Goal: Transaction & Acquisition: Purchase product/service

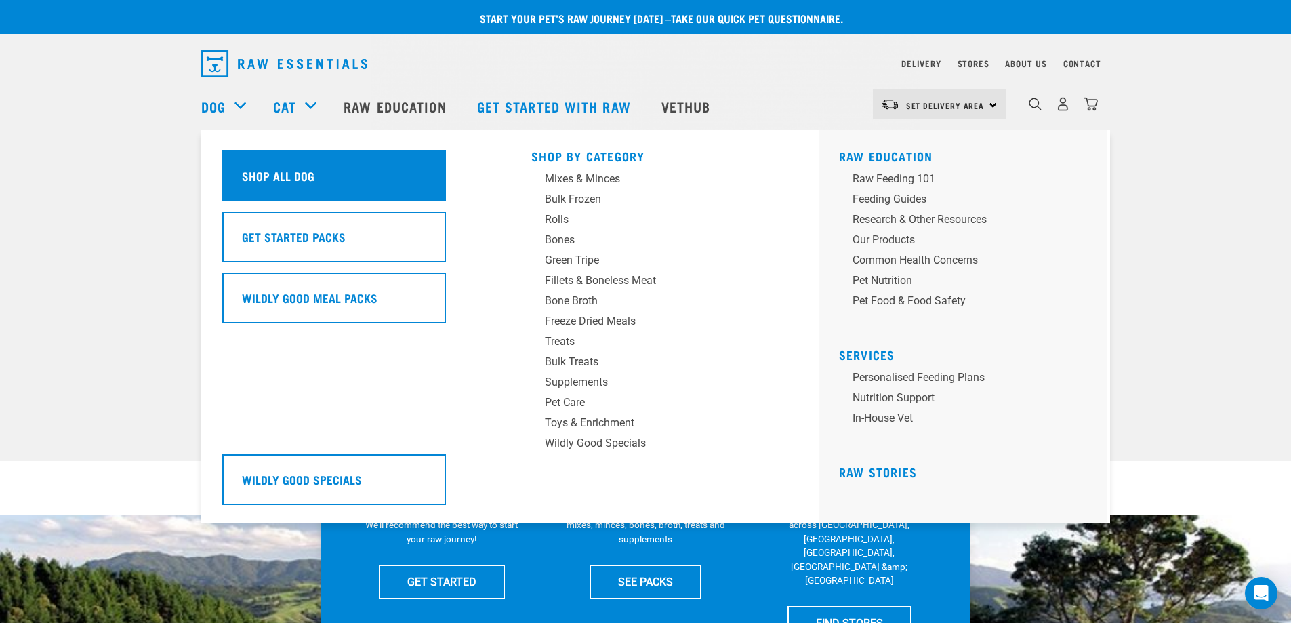
click at [308, 175] on h5 "Shop All Dog" at bounding box center [278, 176] width 73 height 18
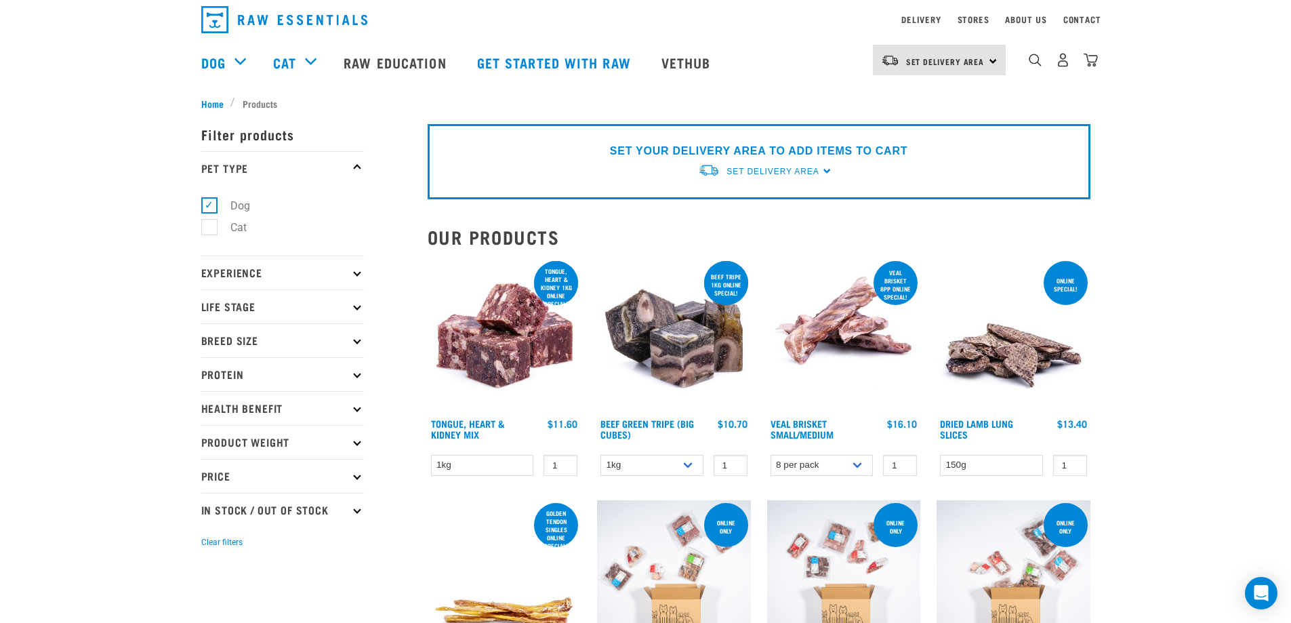
scroll to position [68, 0]
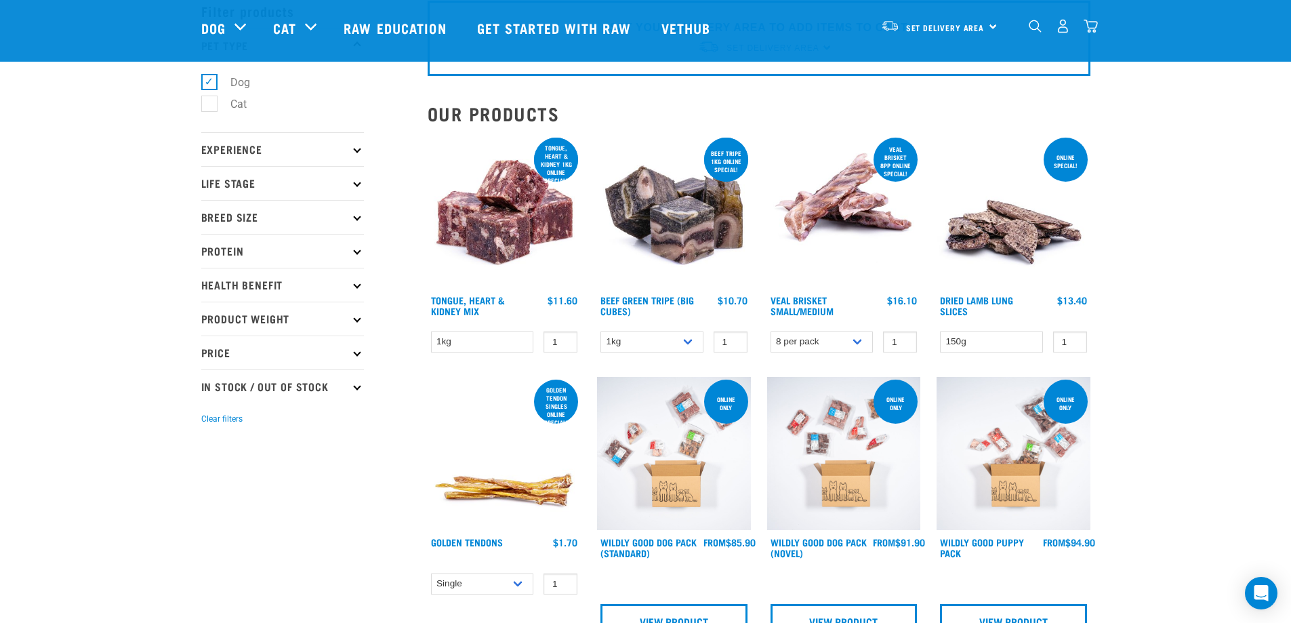
click at [335, 182] on p "Life Stage" at bounding box center [282, 183] width 163 height 34
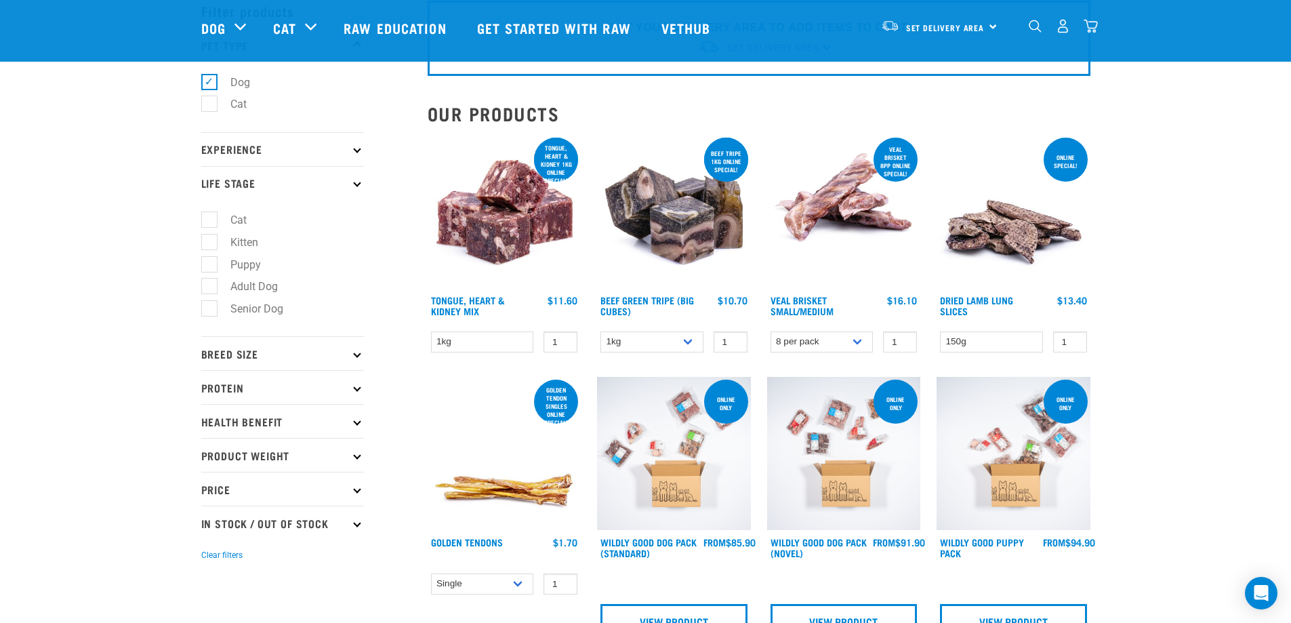
click at [348, 154] on p "Experience" at bounding box center [282, 149] width 163 height 34
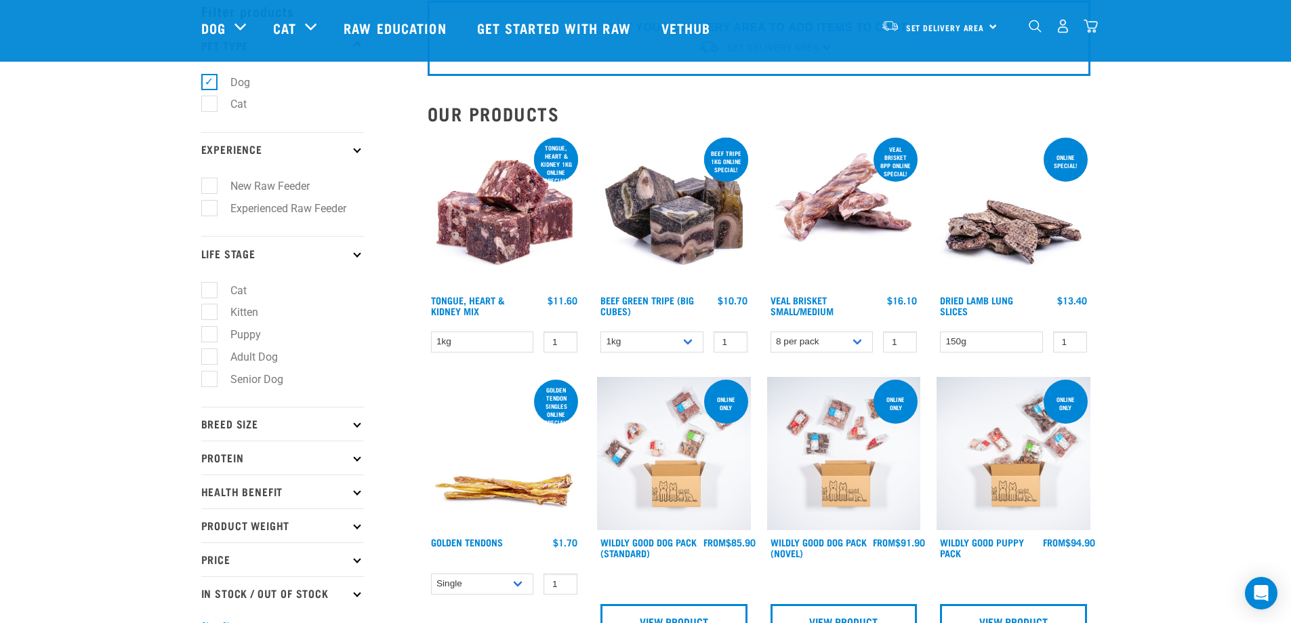
click at [212, 207] on label "Experienced Raw Feeder" at bounding box center [280, 208] width 143 height 17
click at [210, 207] on input "Experienced Raw Feeder" at bounding box center [205, 205] width 9 height 9
checkbox input "true"
click at [209, 330] on label "Puppy" at bounding box center [238, 334] width 58 height 17
click at [208, 330] on input "Puppy" at bounding box center [205, 332] width 9 height 9
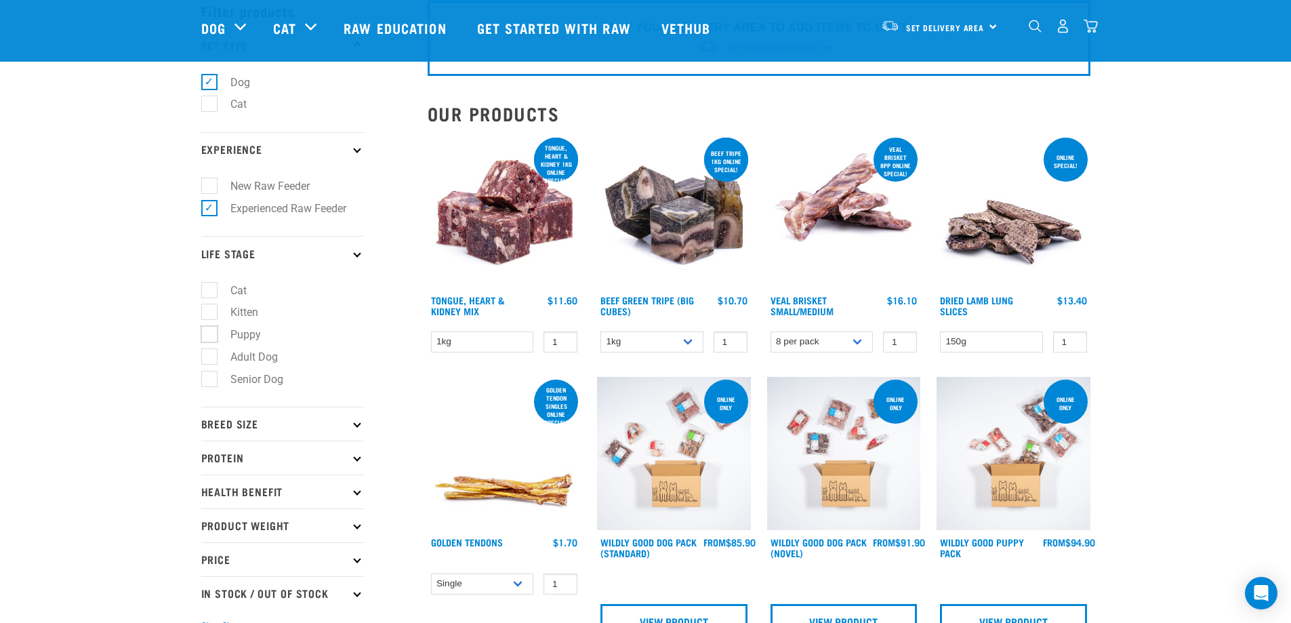
checkbox input "true"
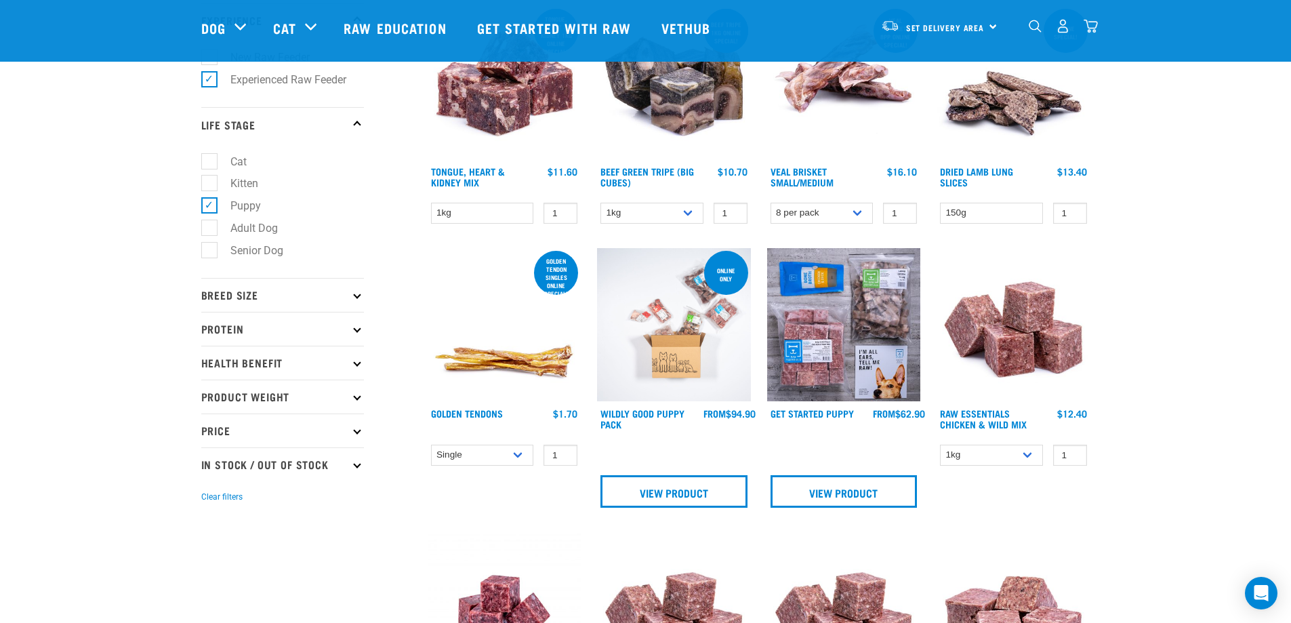
scroll to position [203, 0]
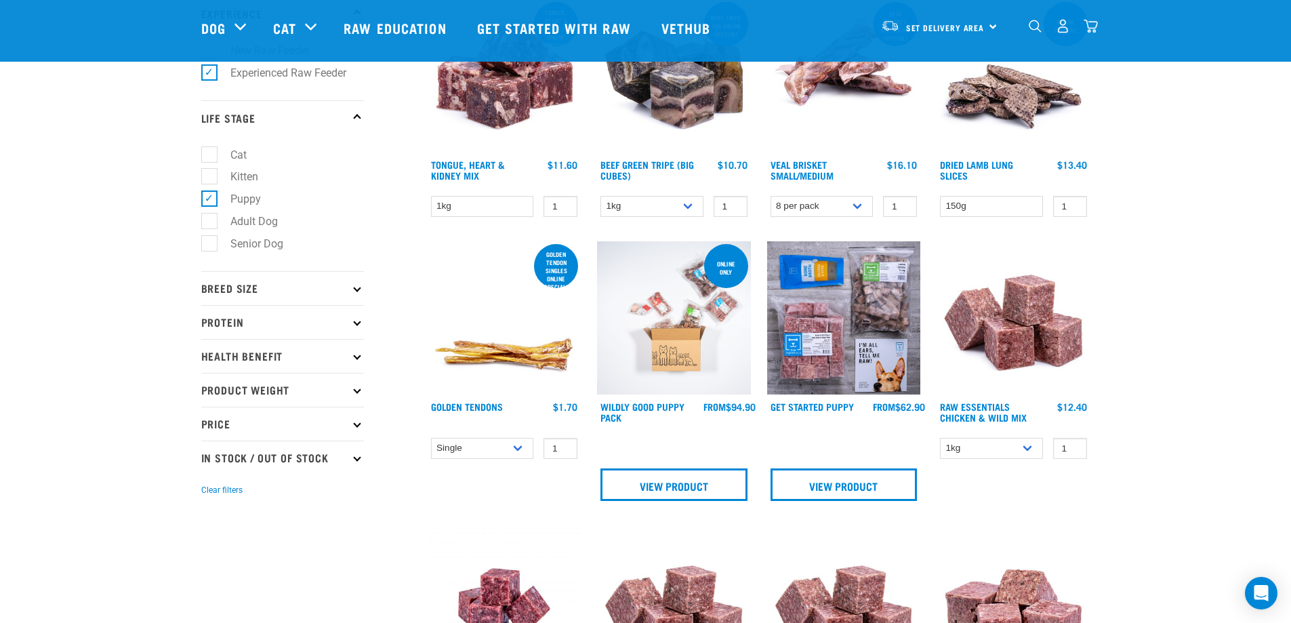
click at [358, 291] on p "Breed Size" at bounding box center [282, 288] width 163 height 34
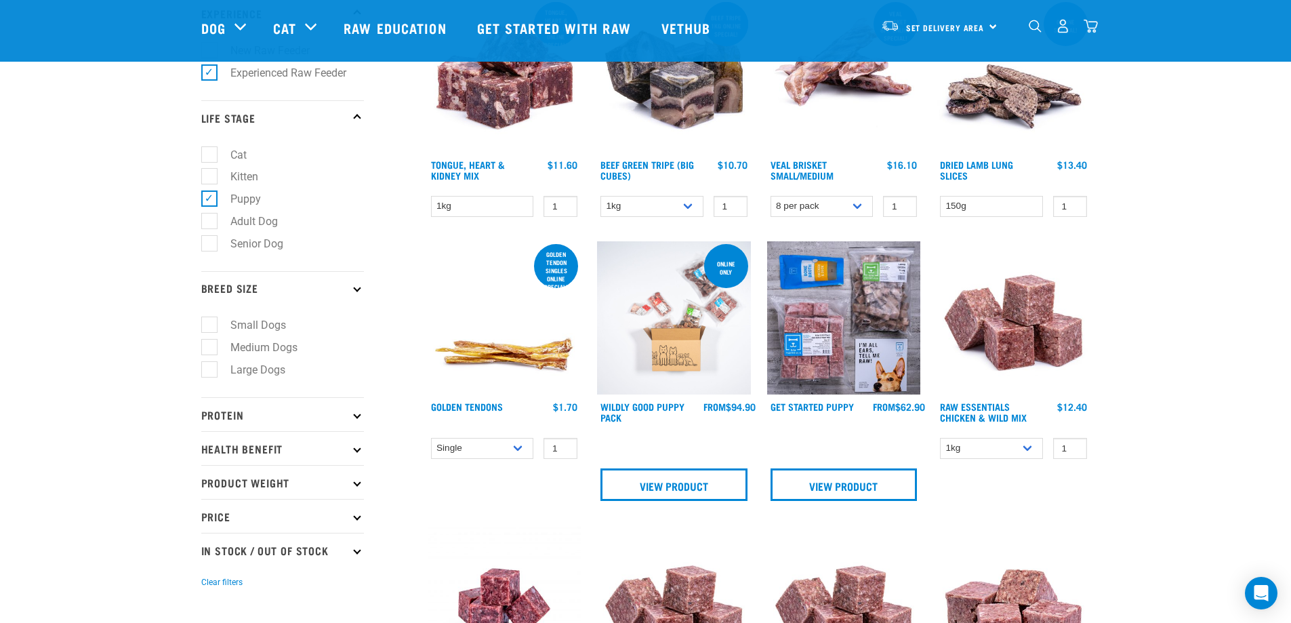
click at [211, 342] on label "Medium Dogs" at bounding box center [256, 347] width 94 height 17
click at [210, 342] on input "Medium Dogs" at bounding box center [205, 345] width 9 height 9
checkbox input "true"
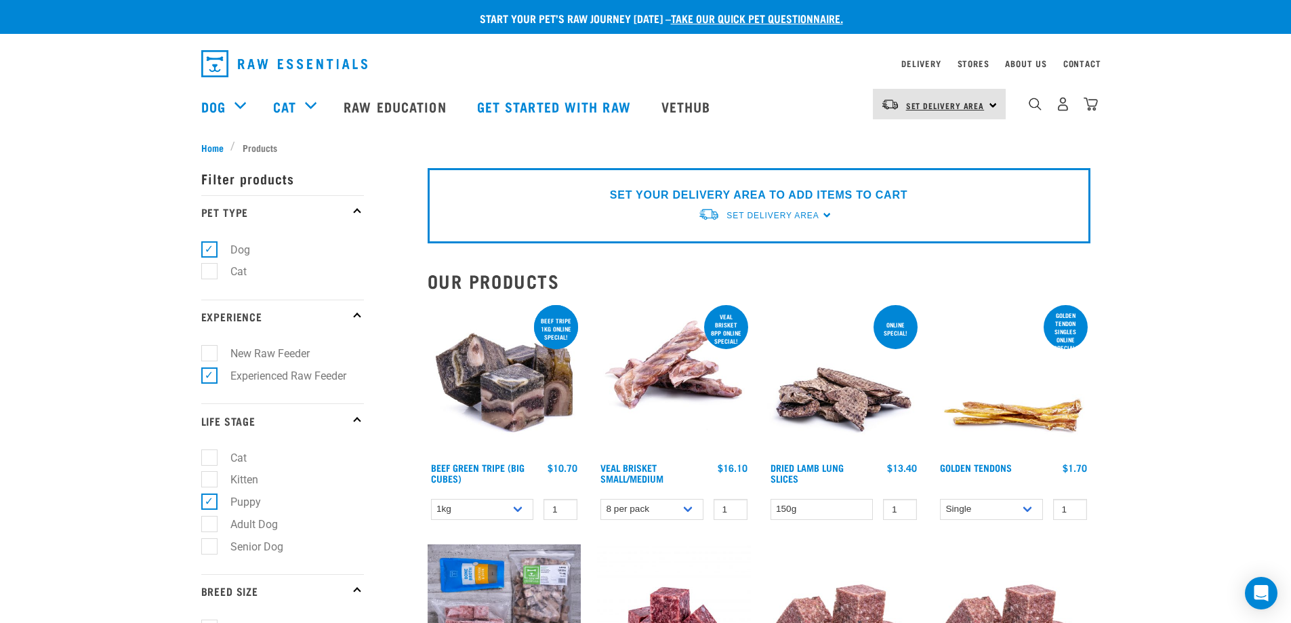
click at [979, 103] on span "Set Delivery Area" at bounding box center [945, 105] width 79 height 5
click at [912, 142] on link "[GEOGRAPHIC_DATA]" at bounding box center [938, 142] width 130 height 30
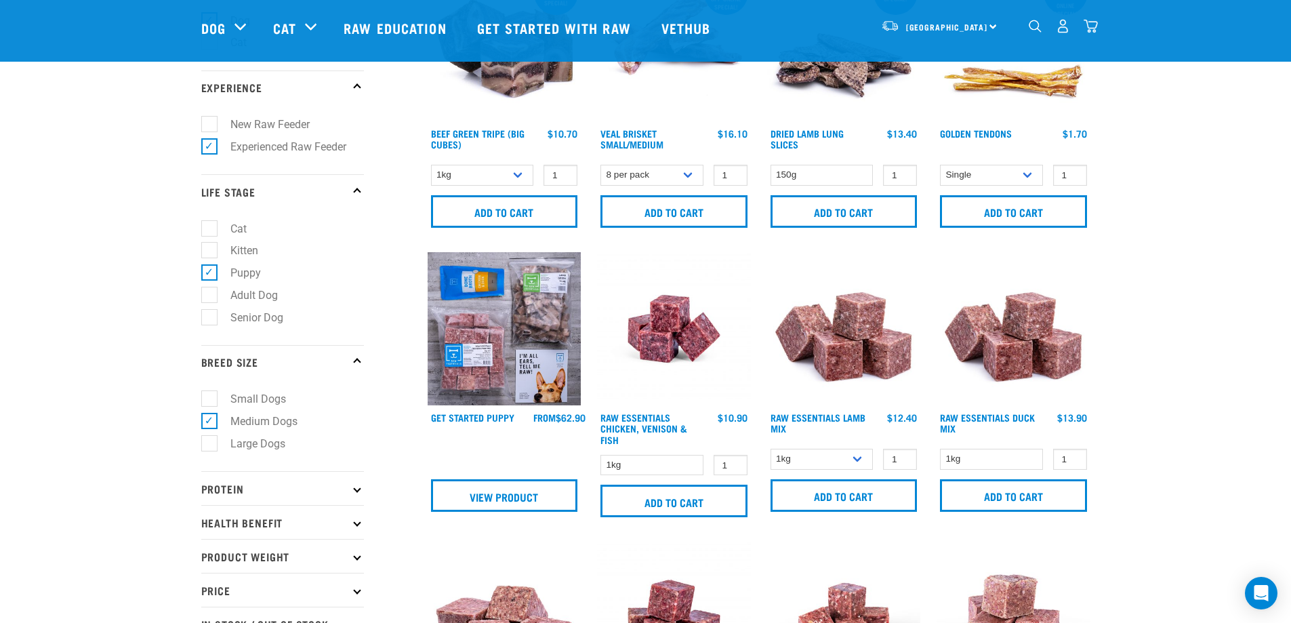
scroll to position [136, 0]
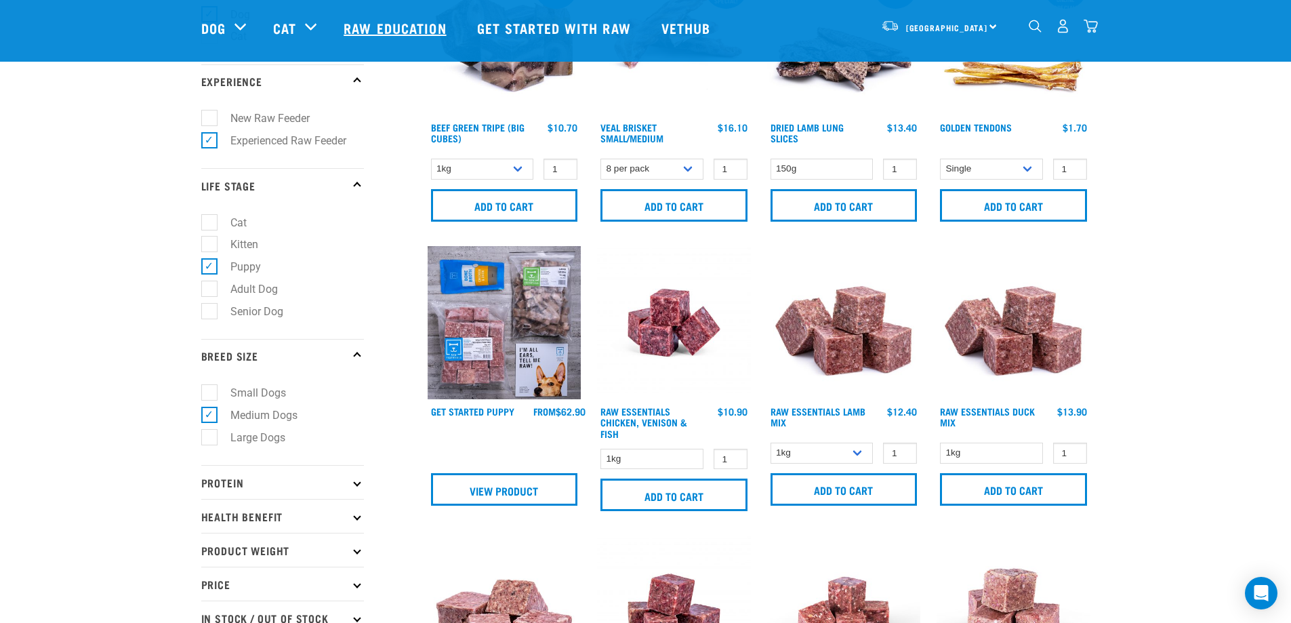
click at [367, 29] on link "Raw Education" at bounding box center [396, 28] width 133 height 54
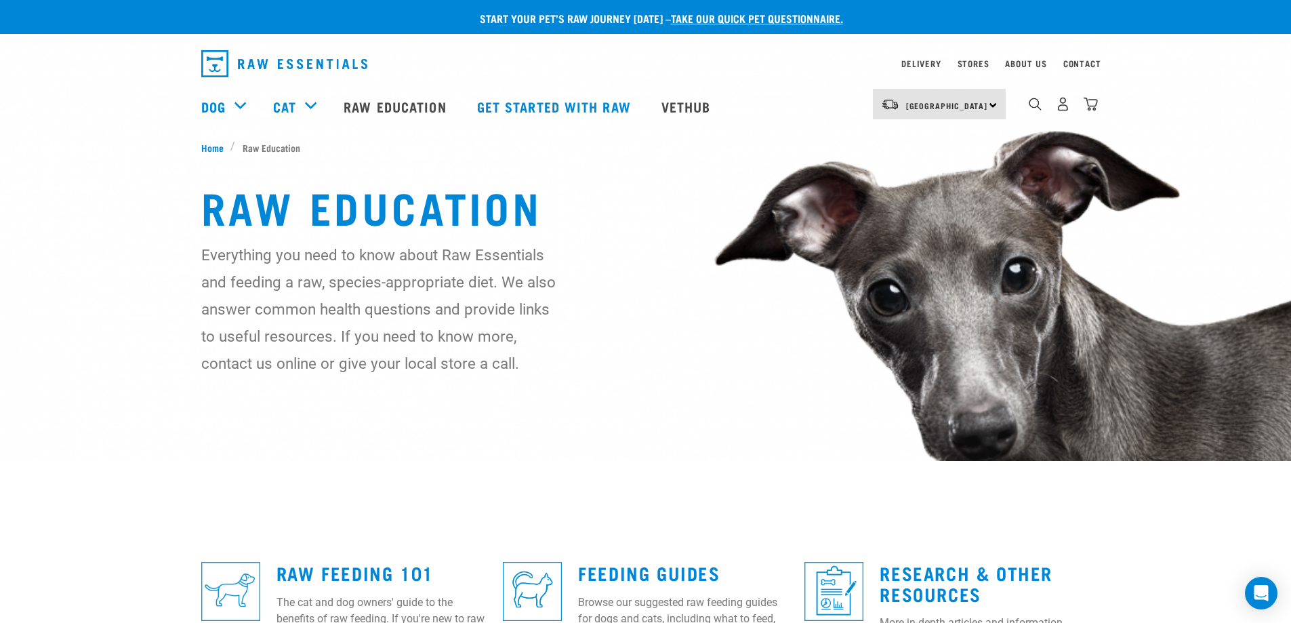
scroll to position [203, 0]
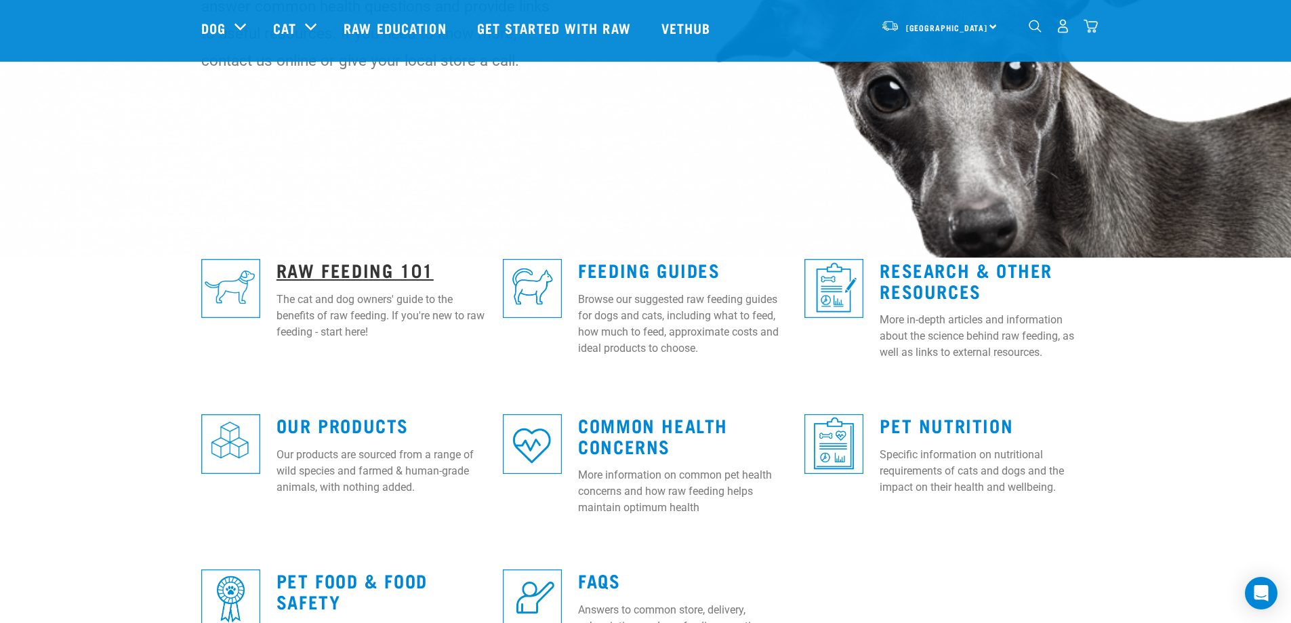
click at [344, 266] on link "Raw Feeding 101" at bounding box center [354, 269] width 157 height 10
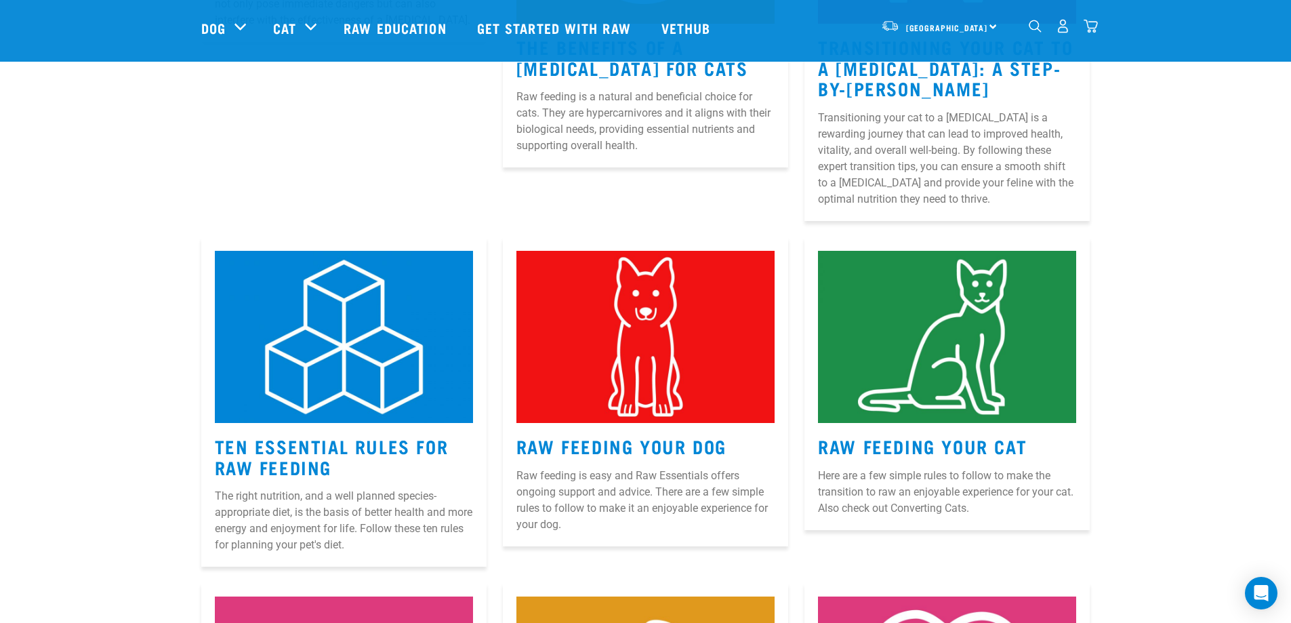
scroll to position [542, 0]
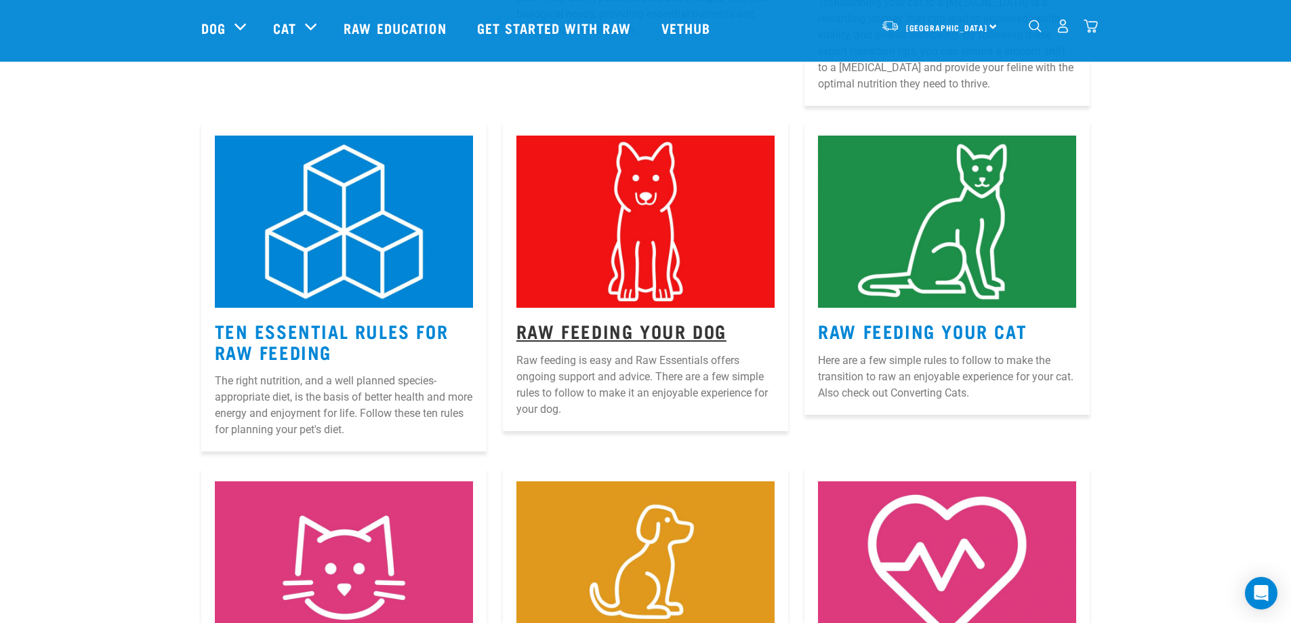
click at [638, 329] on link "Raw Feeding Your Dog" at bounding box center [621, 330] width 210 height 10
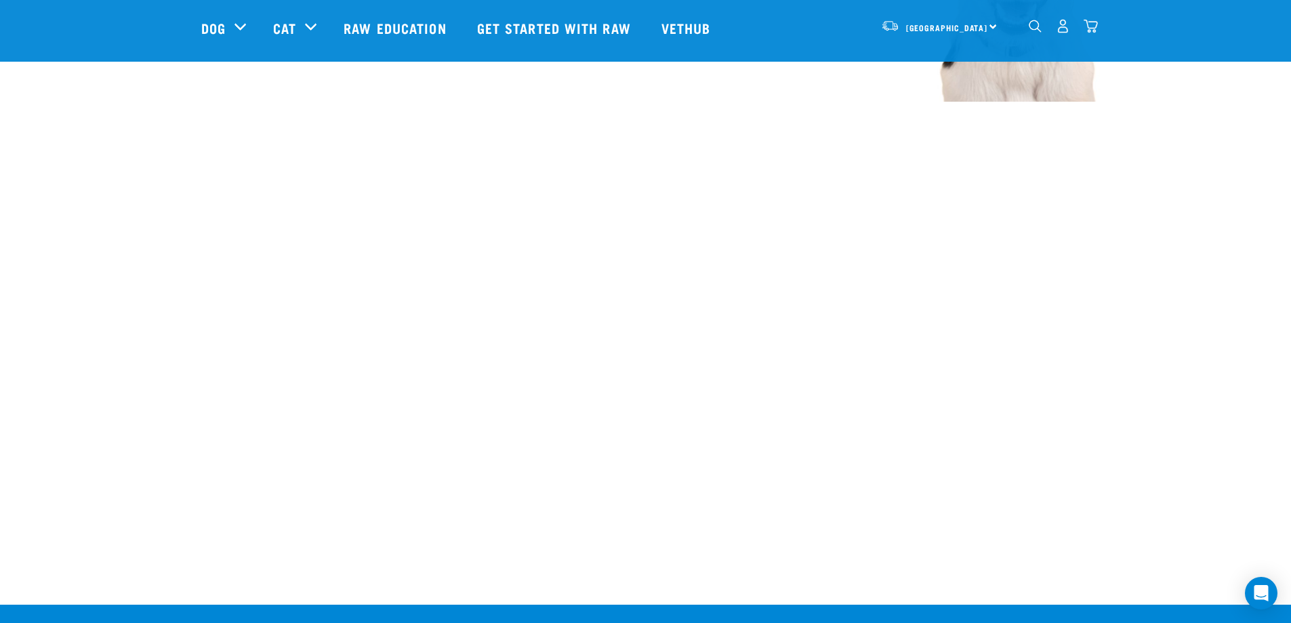
scroll to position [1830, 0]
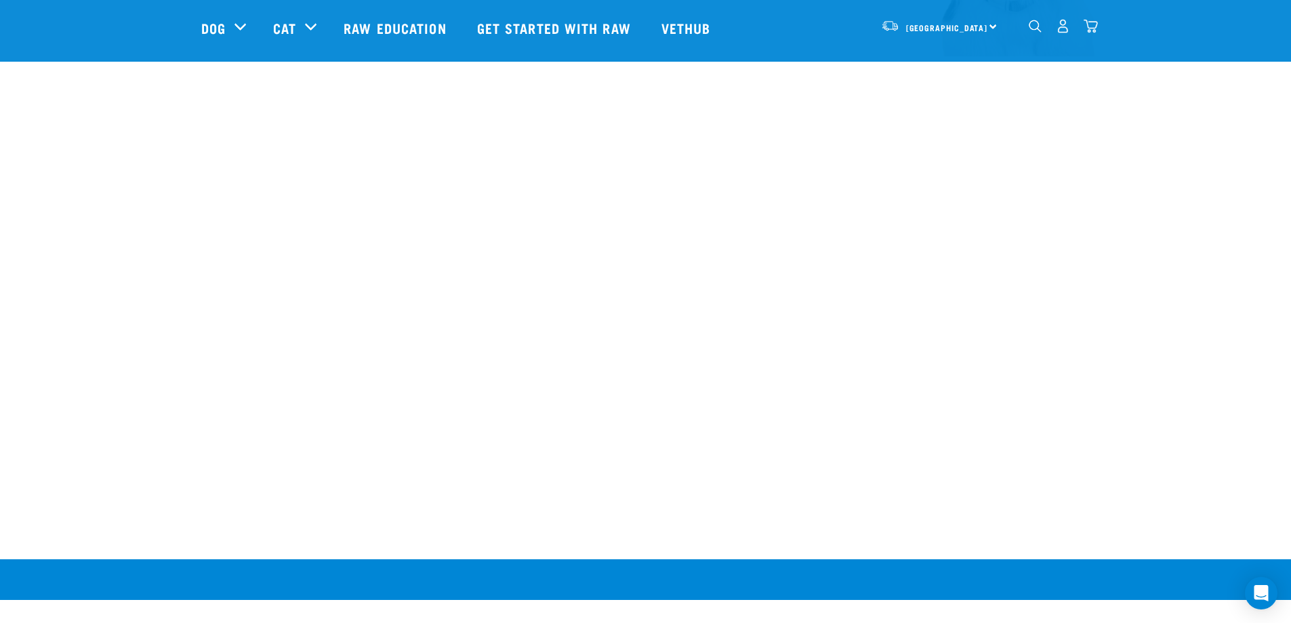
click at [1030, 30] on img "dropdown navigation" at bounding box center [1035, 26] width 13 height 13
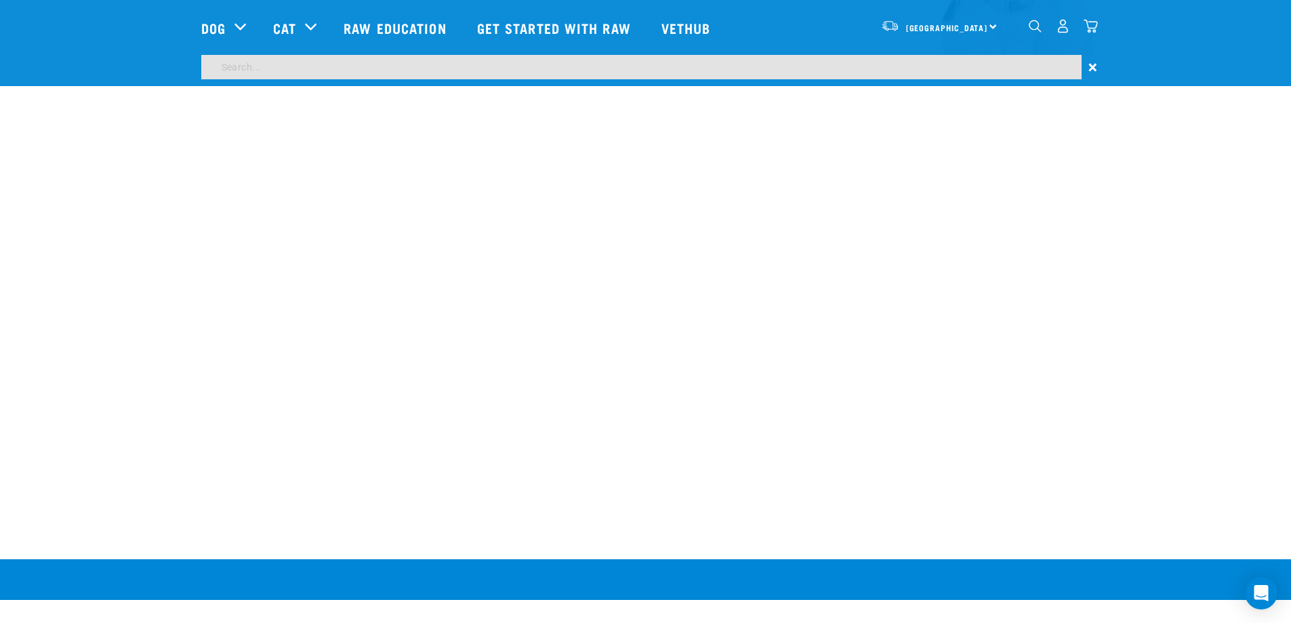
scroll to position [1789, 0]
click at [612, 61] on input "search" at bounding box center [641, 67] width 880 height 24
type input "noble"
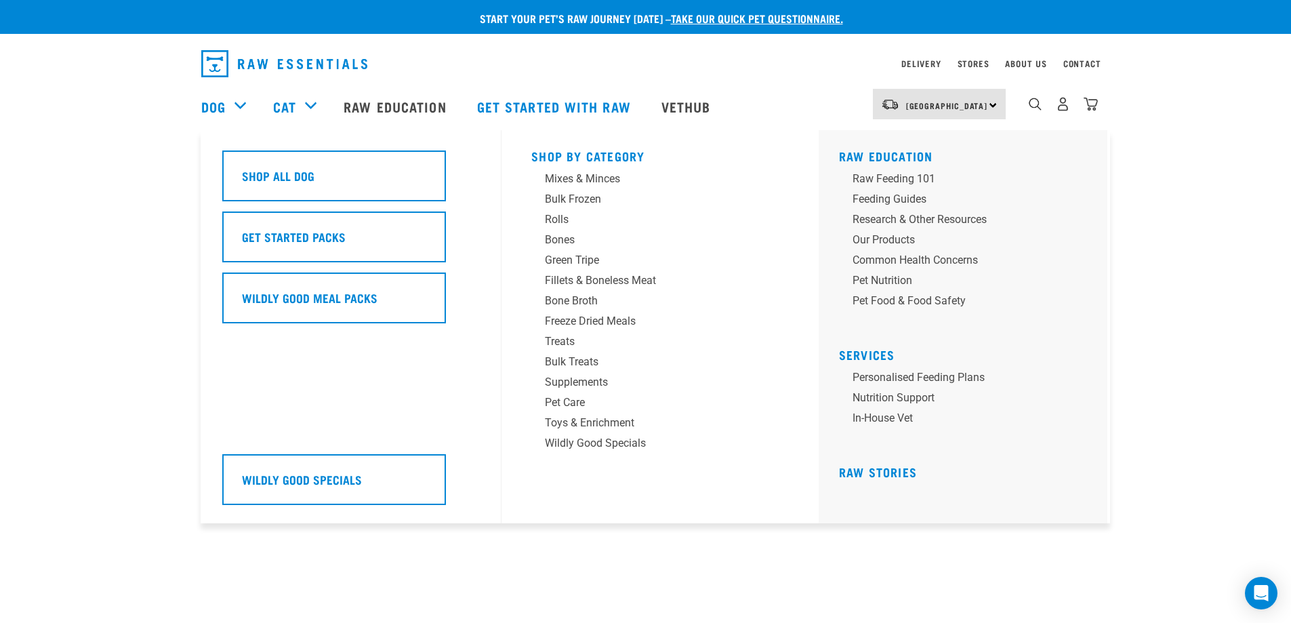
scroll to position [203, 0]
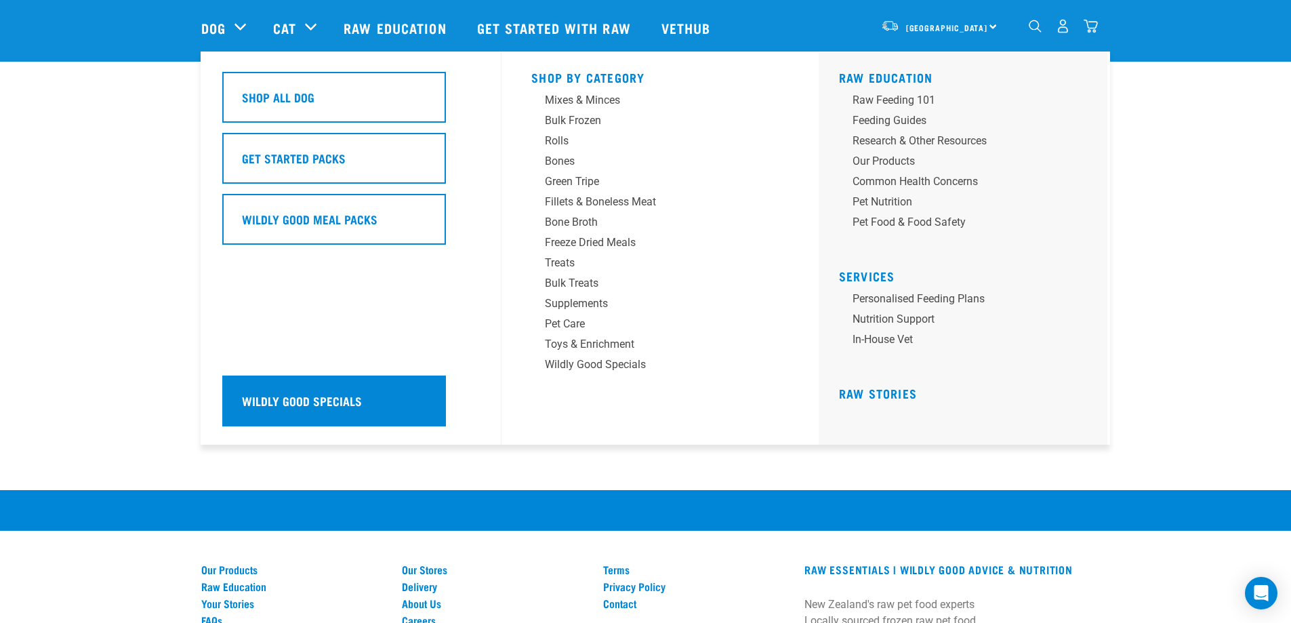
click at [325, 390] on div "Wildly Good Specials" at bounding box center [334, 400] width 224 height 51
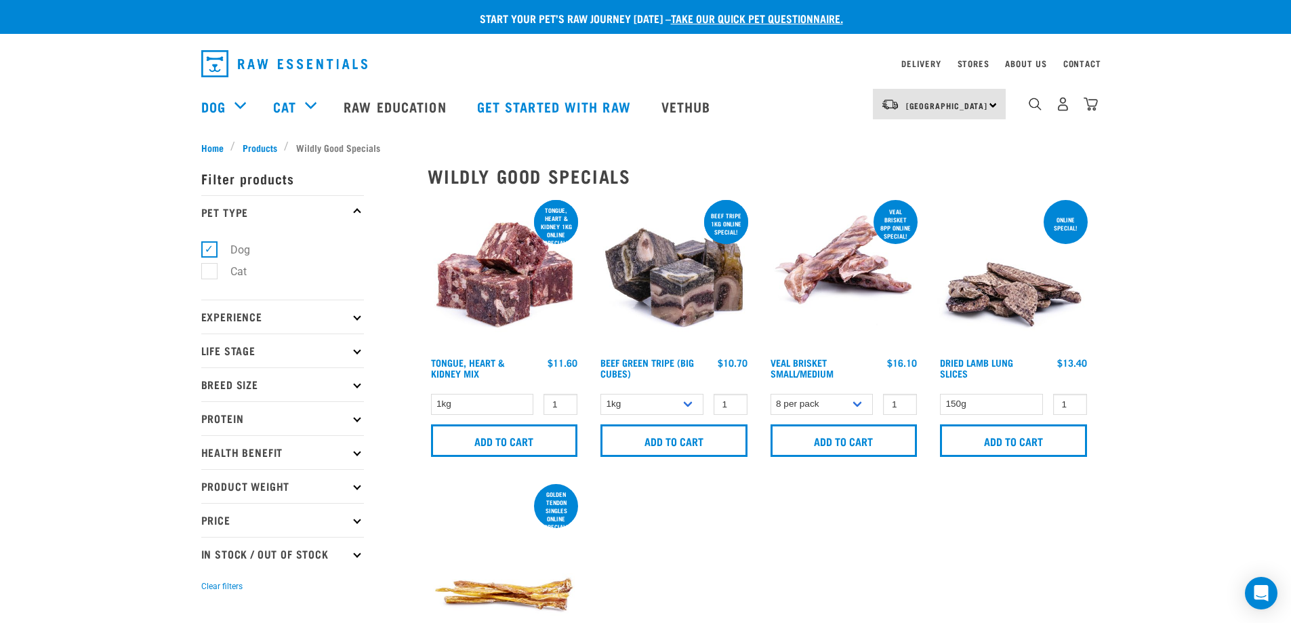
scroll to position [68, 0]
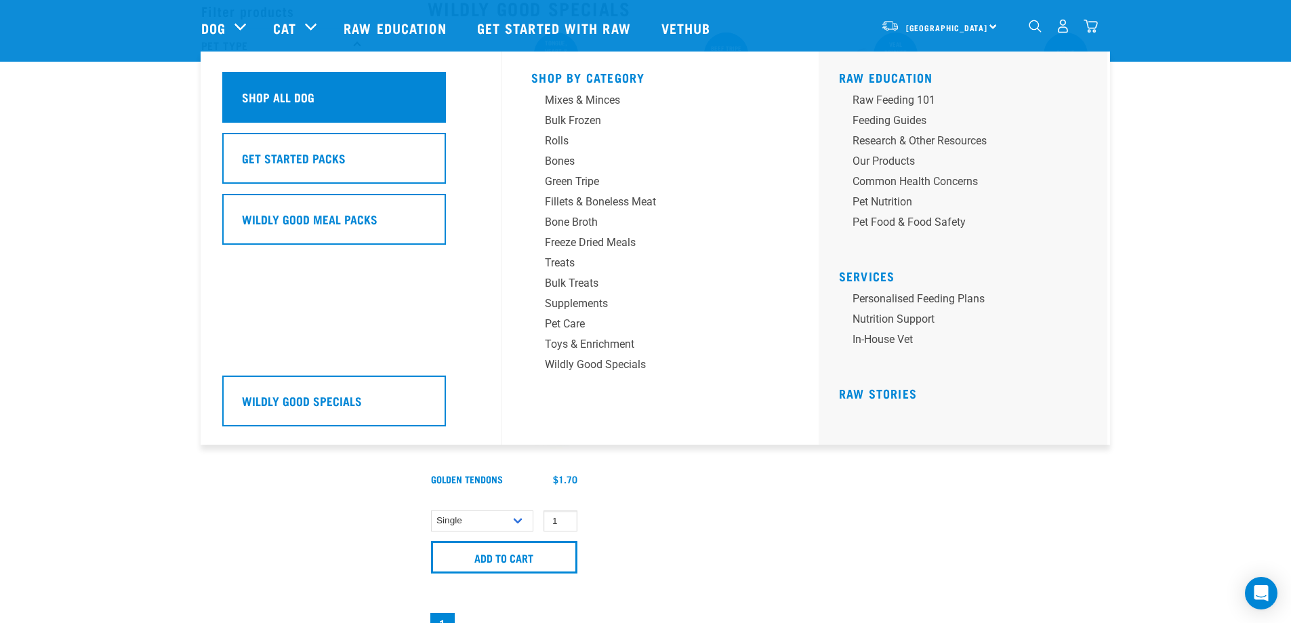
click at [279, 98] on h5 "Shop All Dog" at bounding box center [278, 97] width 73 height 18
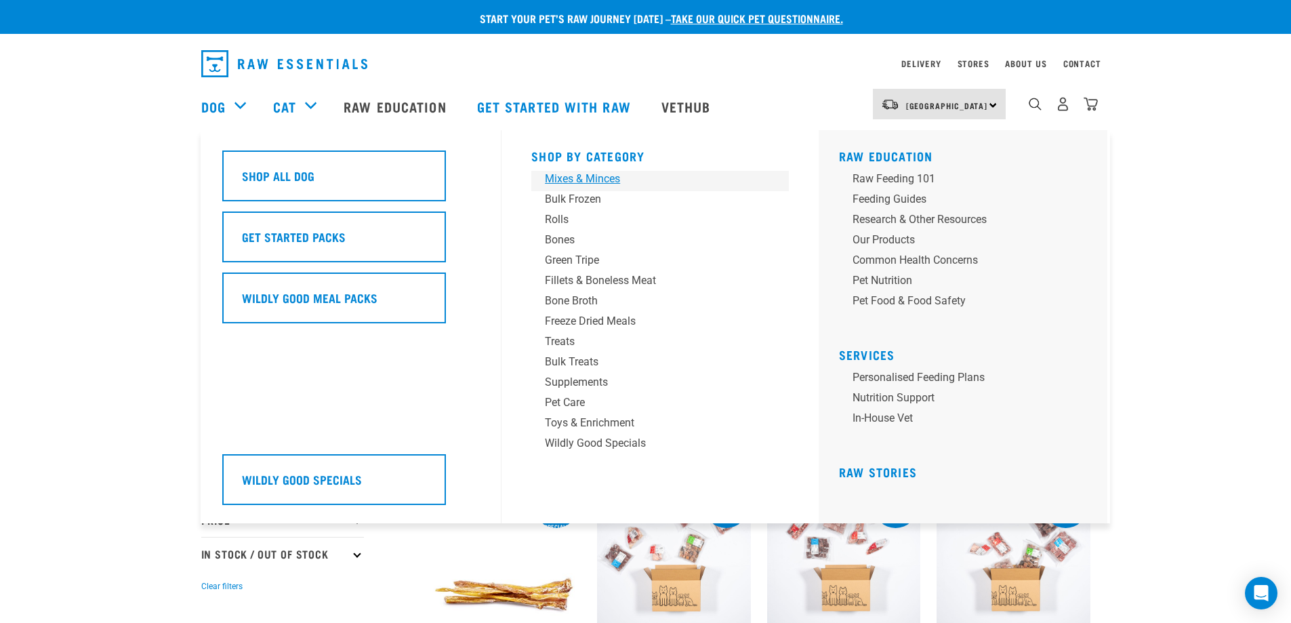
click at [590, 179] on div "Mixes & Minces" at bounding box center [650, 179] width 211 height 16
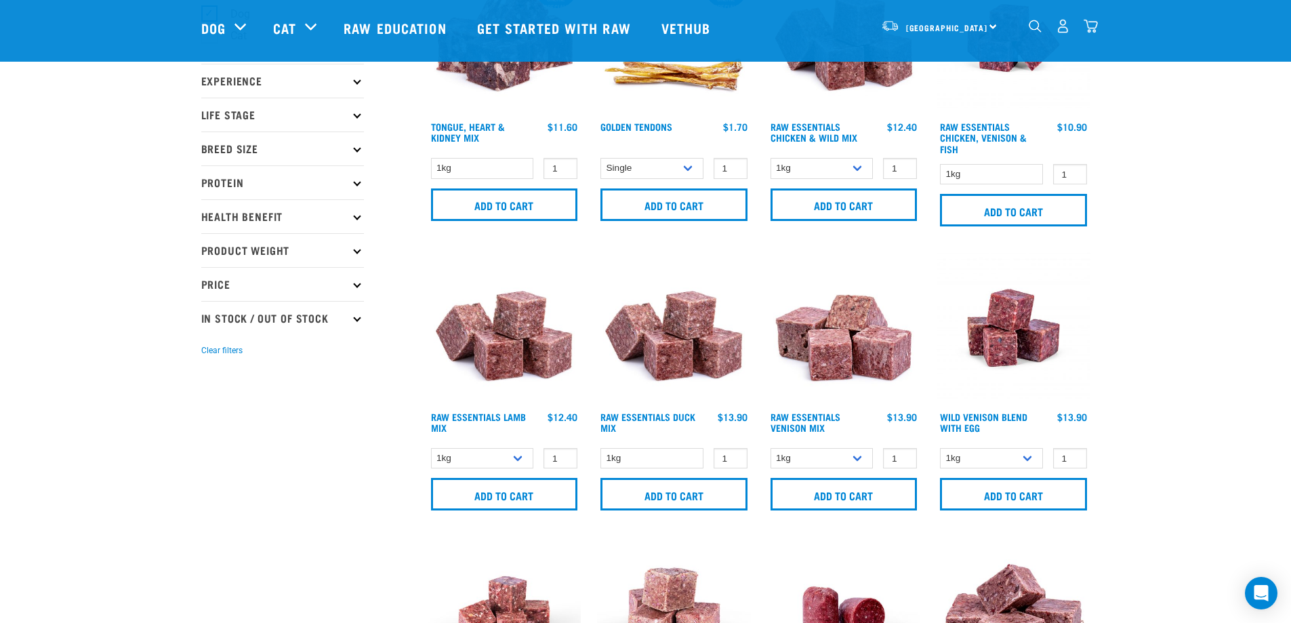
scroll to position [203, 0]
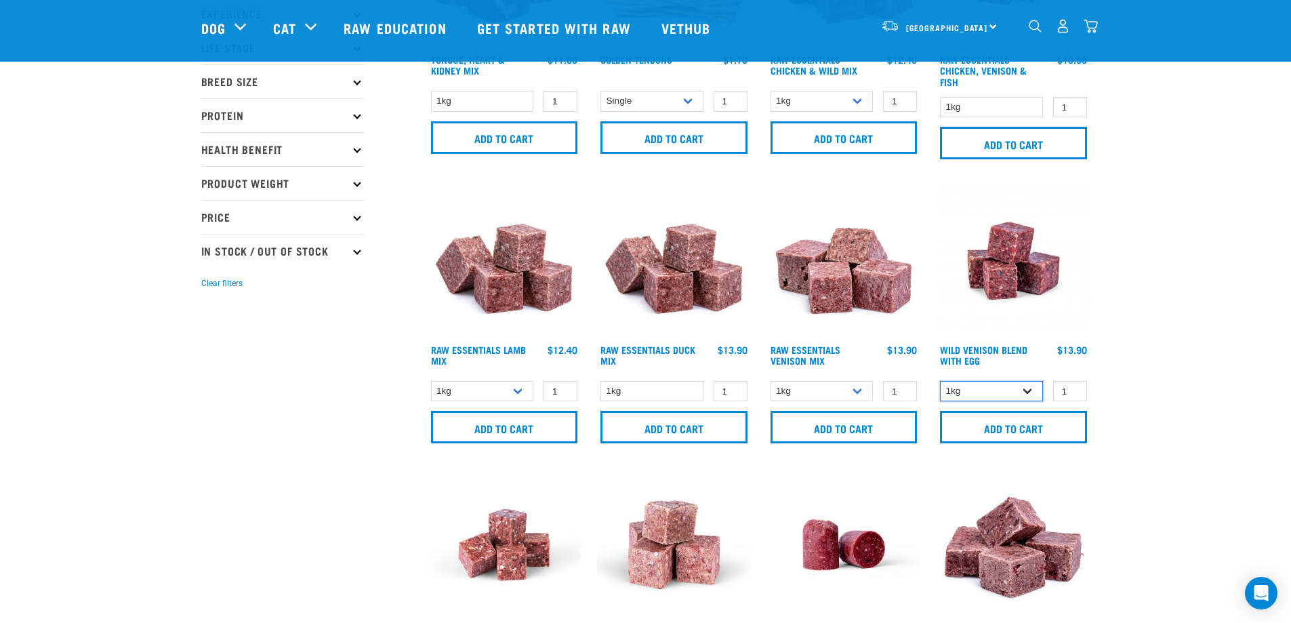
click at [1026, 386] on select "1kg 3kg" at bounding box center [991, 391] width 103 height 21
select select "34496"
click at [940, 381] on select "1kg 3kg" at bounding box center [991, 391] width 103 height 21
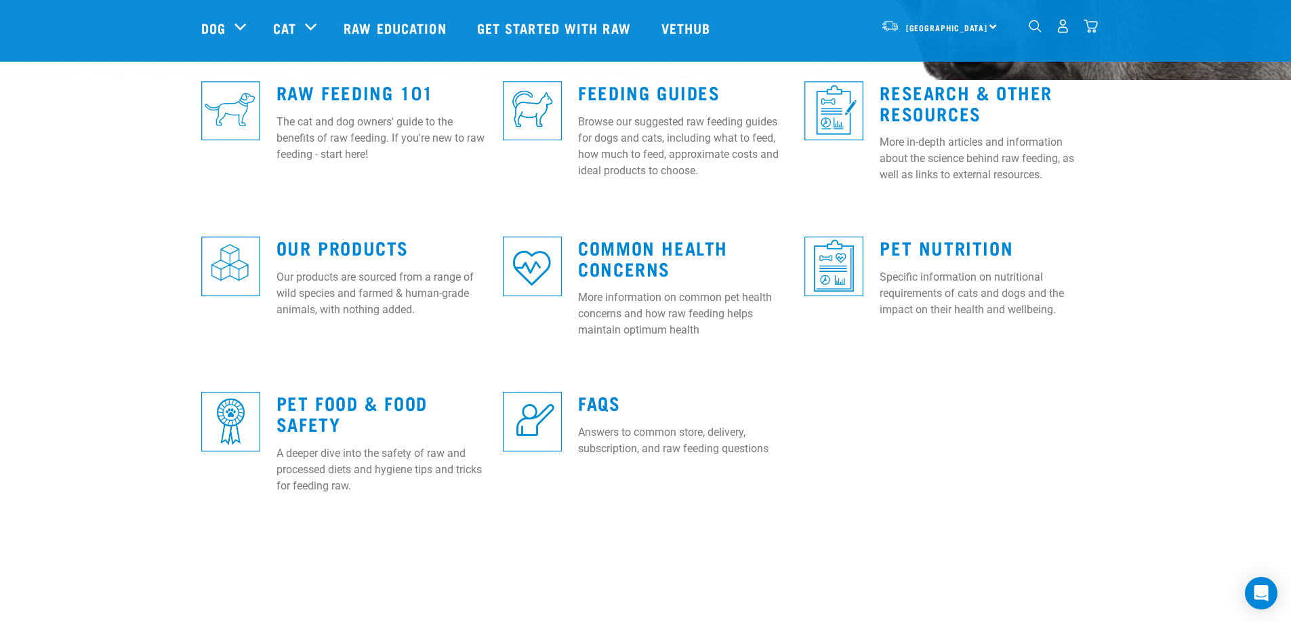
scroll to position [203, 0]
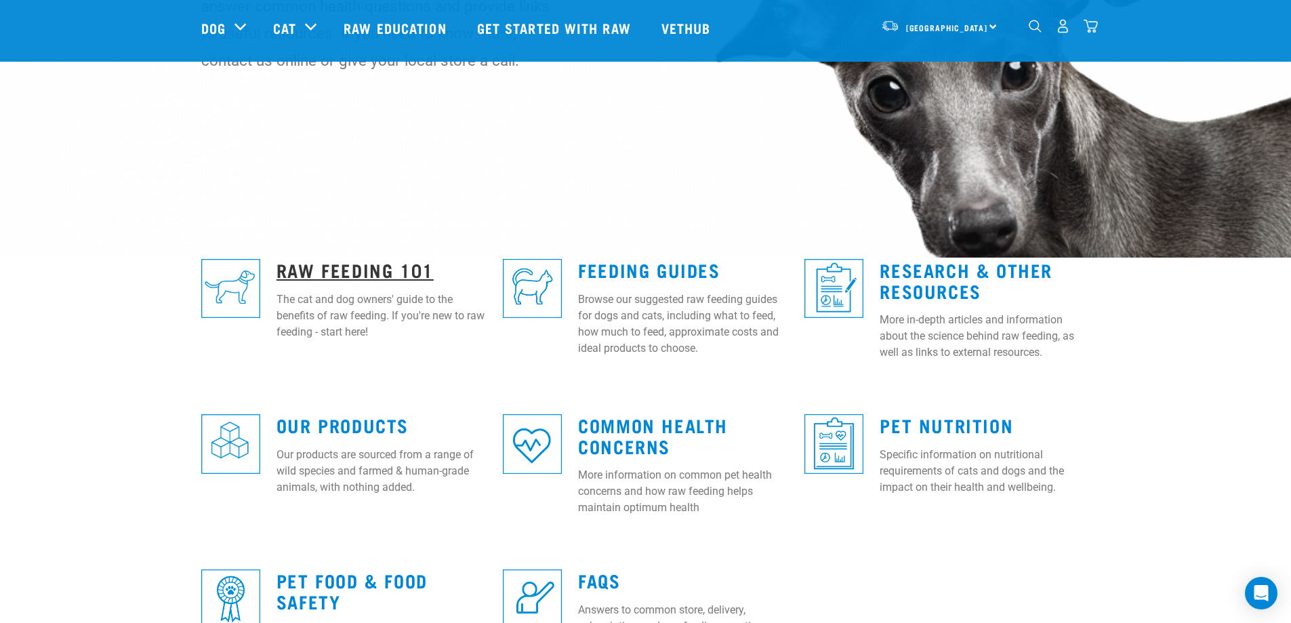
click at [319, 268] on link "Raw Feeding 101" at bounding box center [354, 269] width 157 height 10
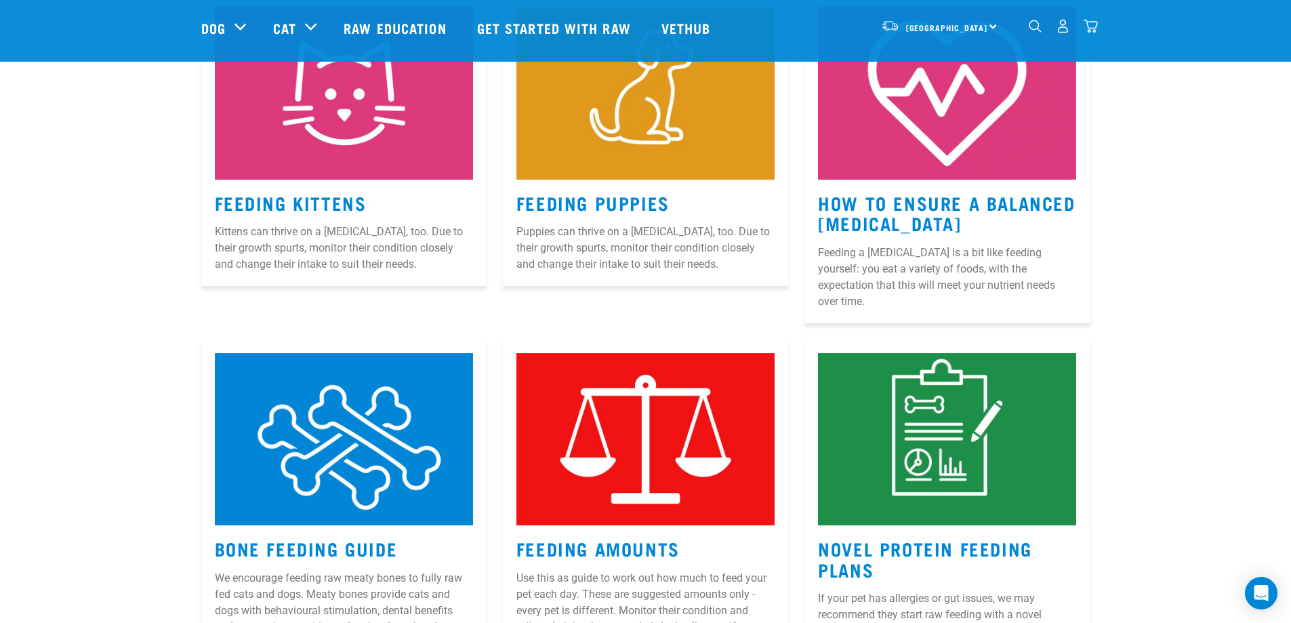
scroll to position [949, 0]
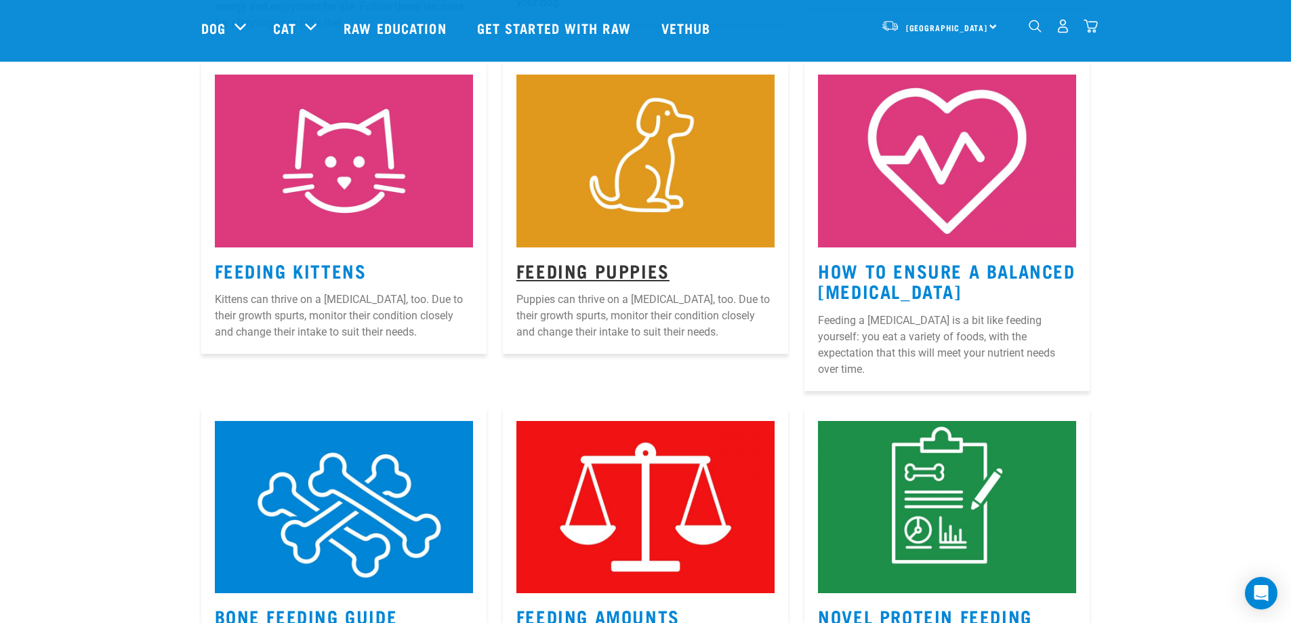
click at [592, 268] on link "Feeding Puppies" at bounding box center [592, 270] width 153 height 10
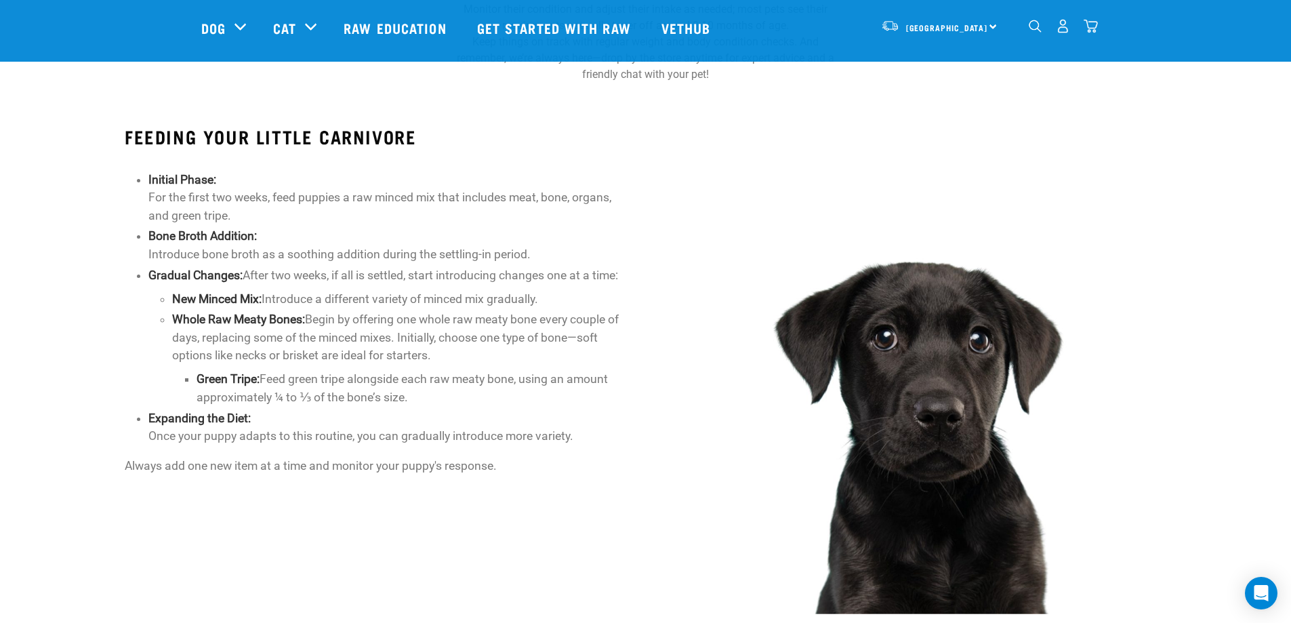
scroll to position [678, 0]
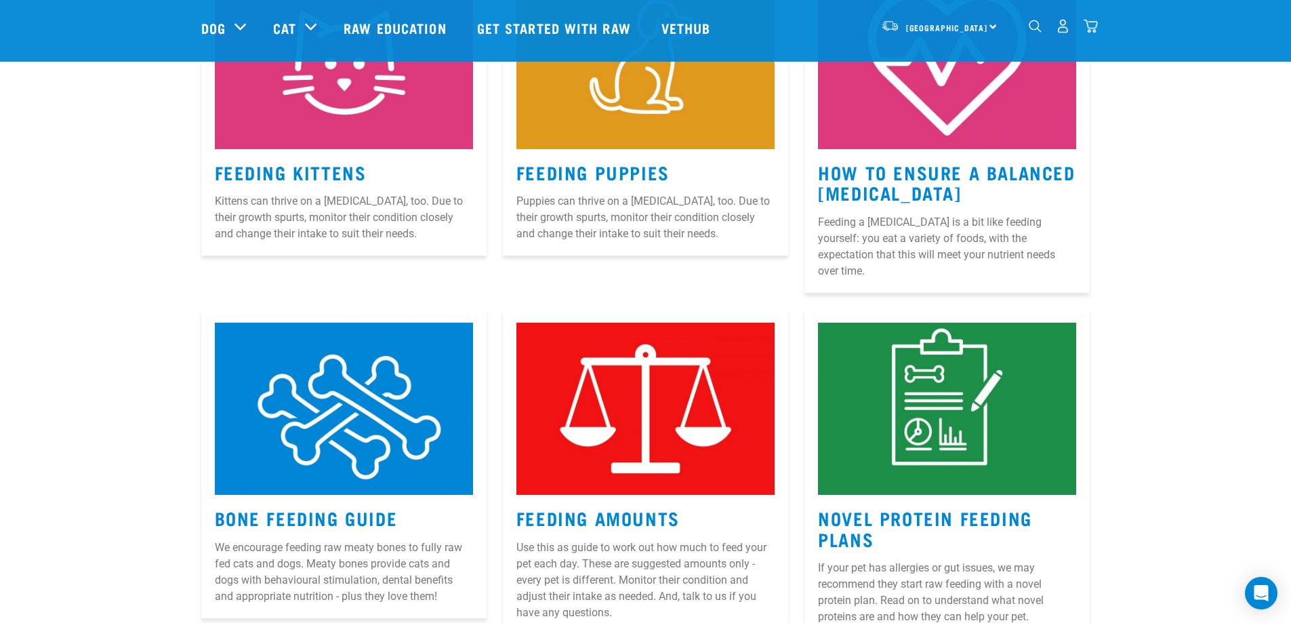
scroll to position [1115, 0]
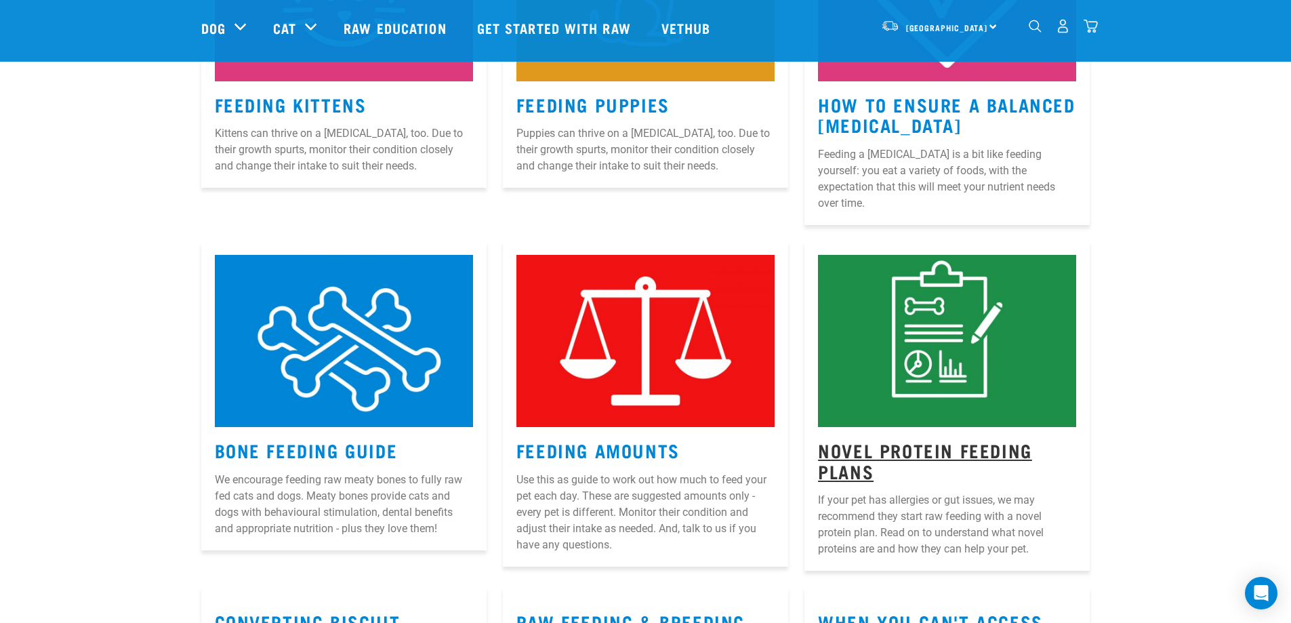
click at [923, 445] on link "Novel Protein Feeding Plans" at bounding box center [925, 460] width 214 height 31
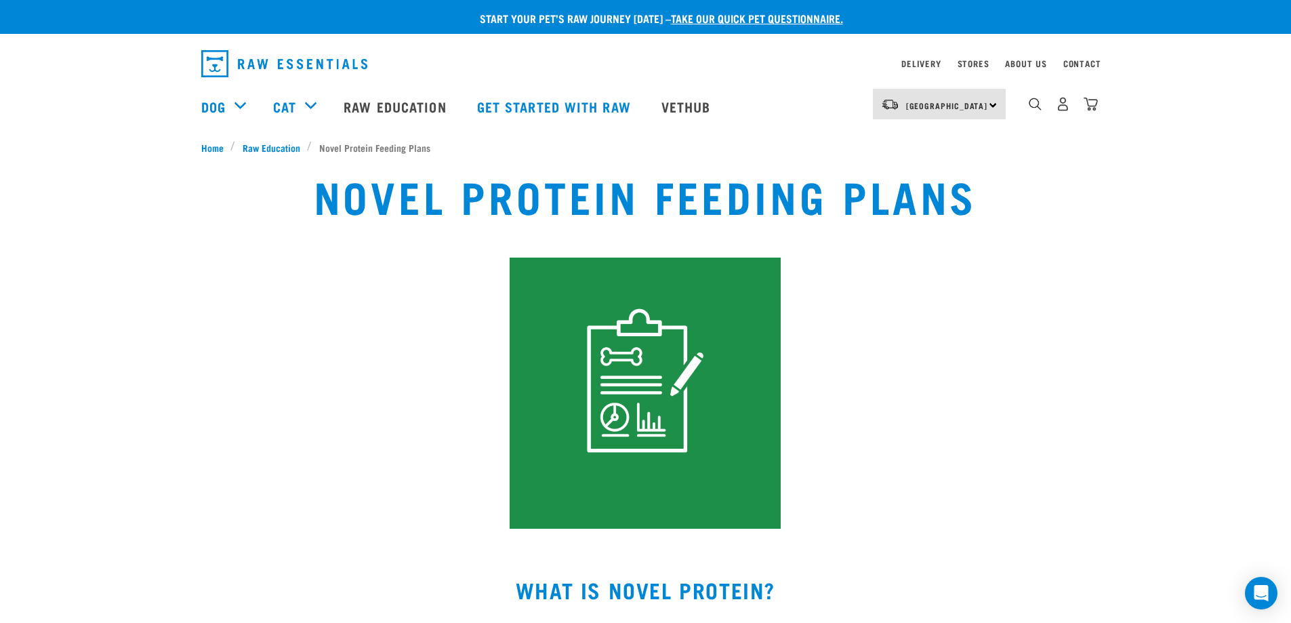
click at [1029, 102] on div "dropdown navigation" at bounding box center [1035, 104] width 14 height 14
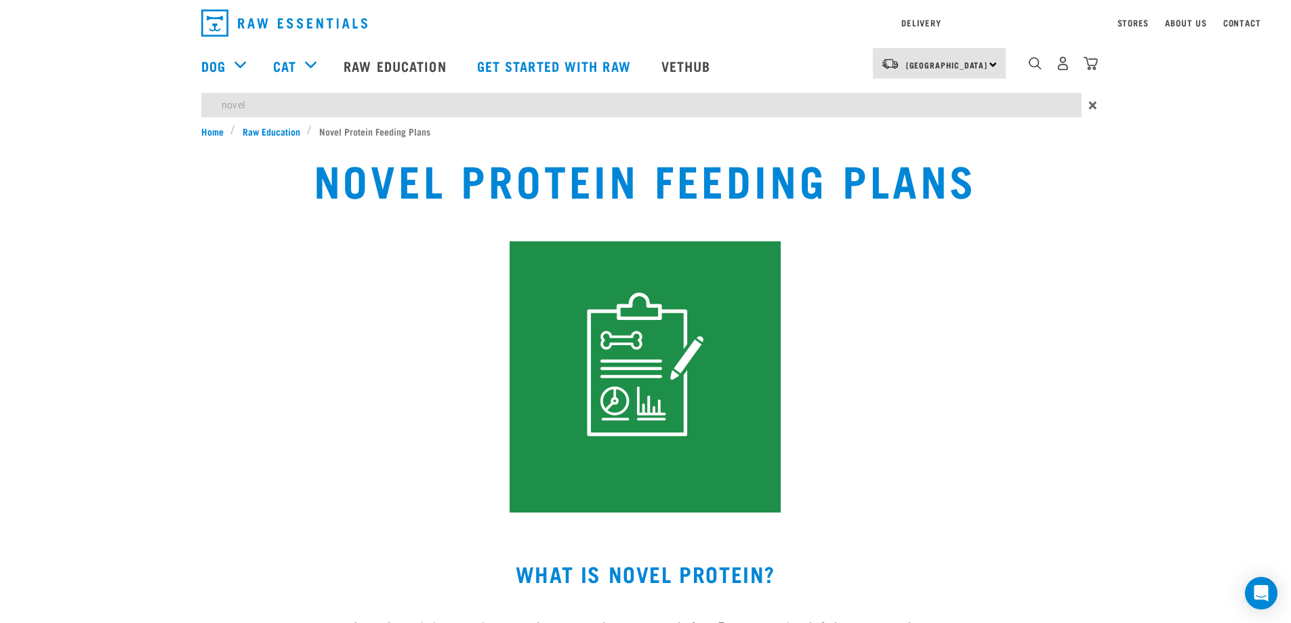
type input "novel"
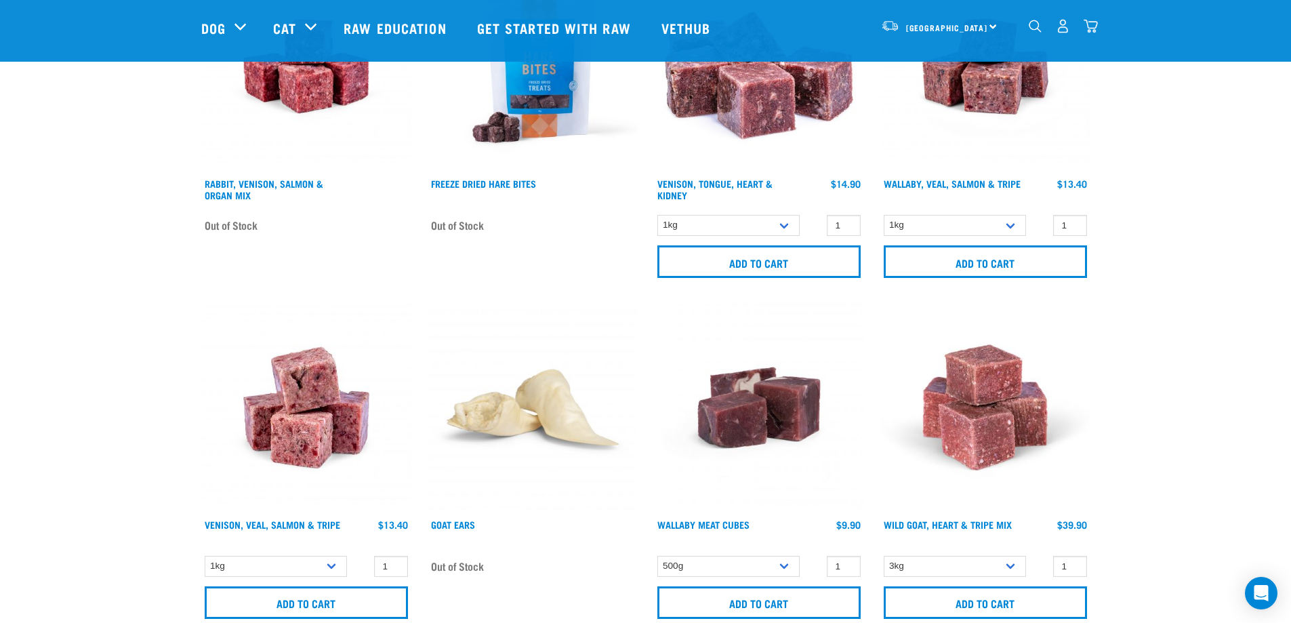
scroll to position [3998, 0]
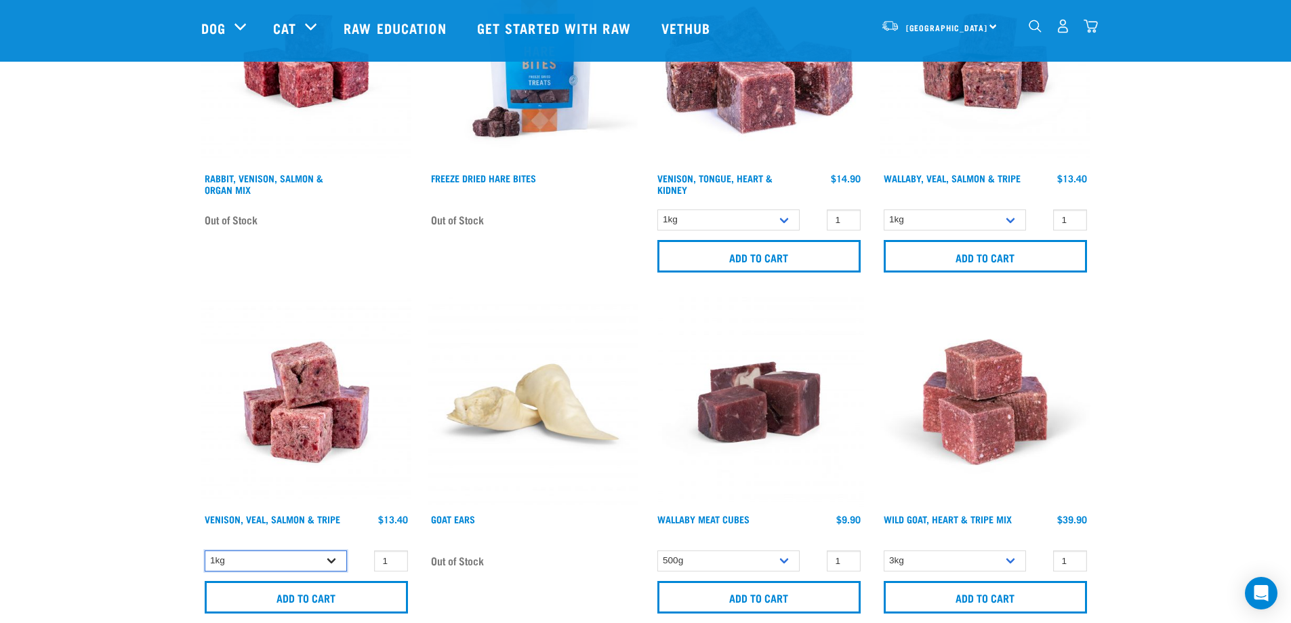
click at [325, 563] on select "1kg 3kg" at bounding box center [276, 560] width 142 height 21
select select "62284"
click at [205, 550] on select "1kg 3kg" at bounding box center [276, 560] width 142 height 21
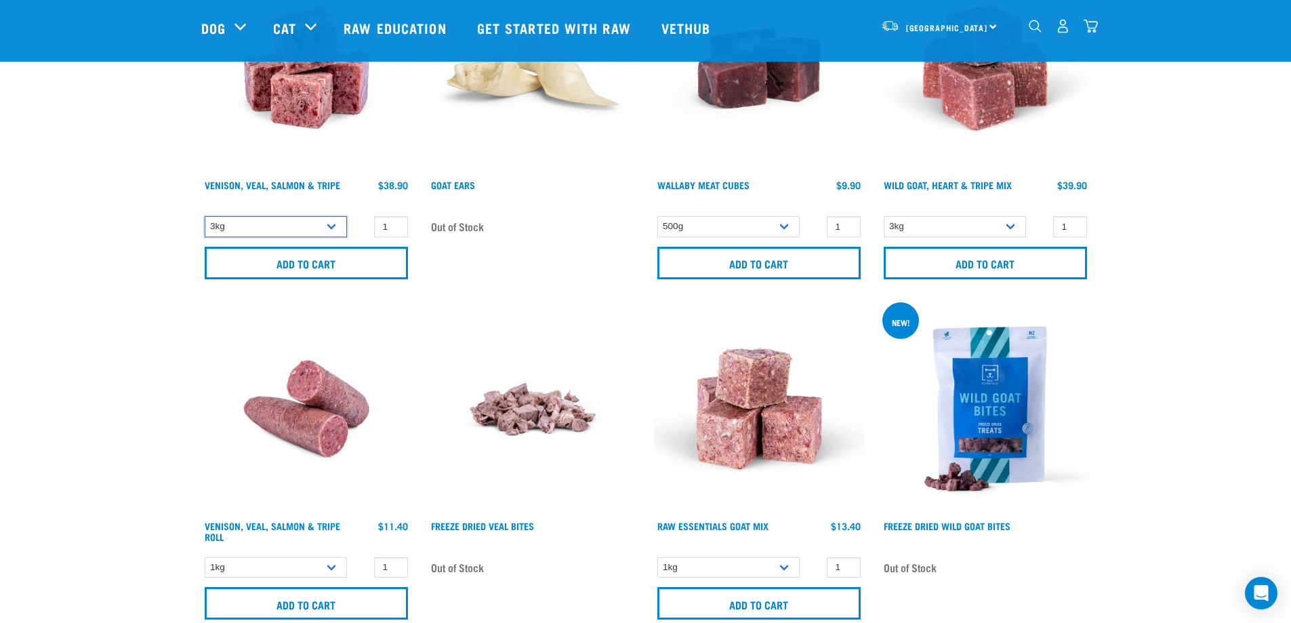
scroll to position [4337, 0]
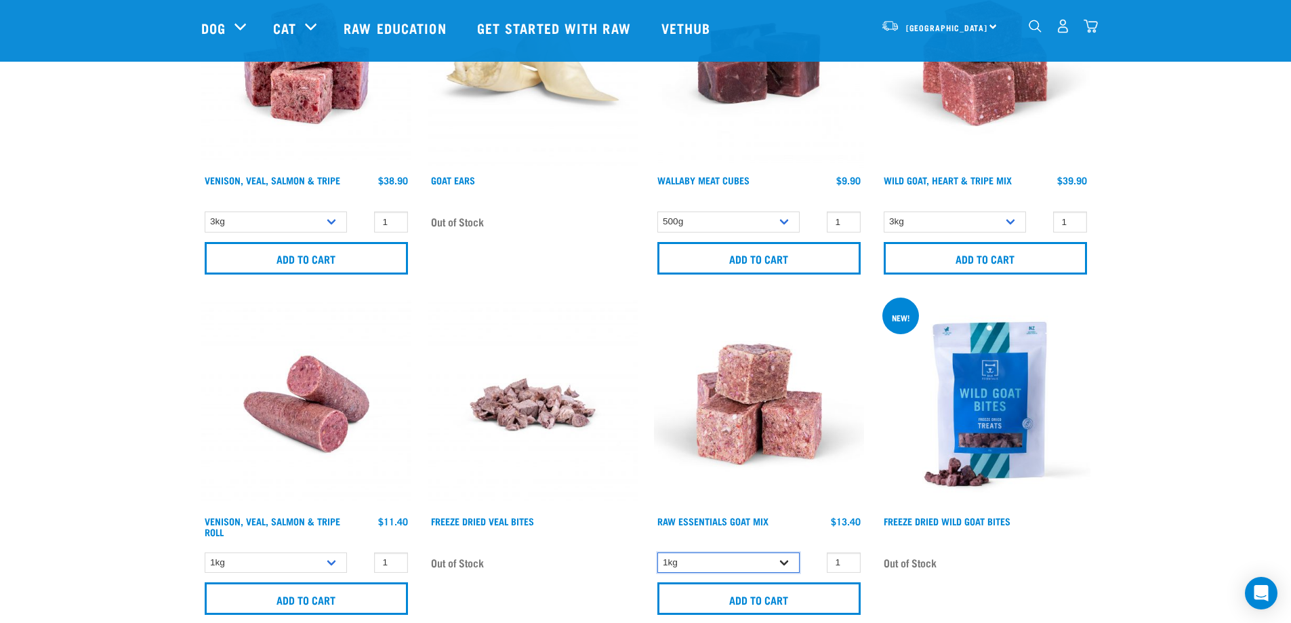
click at [780, 558] on select "1kg 3kg Bulk (10kg)" at bounding box center [728, 562] width 142 height 21
select select "337219"
click at [657, 552] on select "1kg 3kg Bulk (10kg)" at bounding box center [728, 562] width 142 height 21
click at [1006, 222] on select "3kg 1kg" at bounding box center [955, 221] width 142 height 21
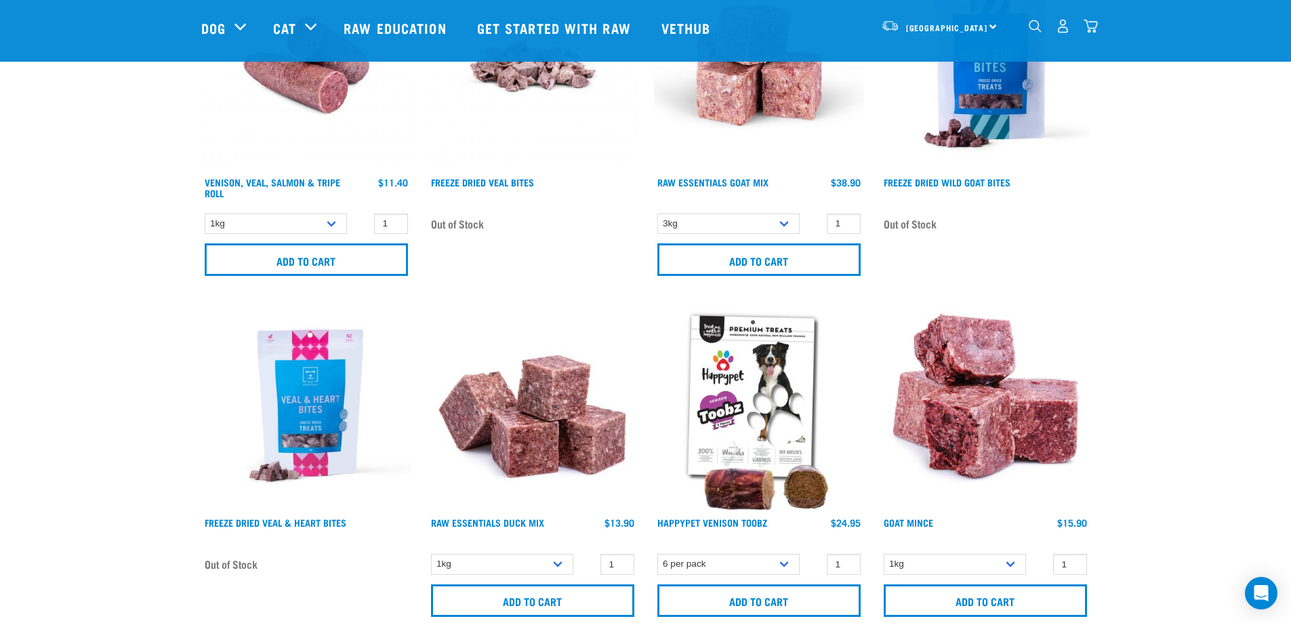
scroll to position [4743, 0]
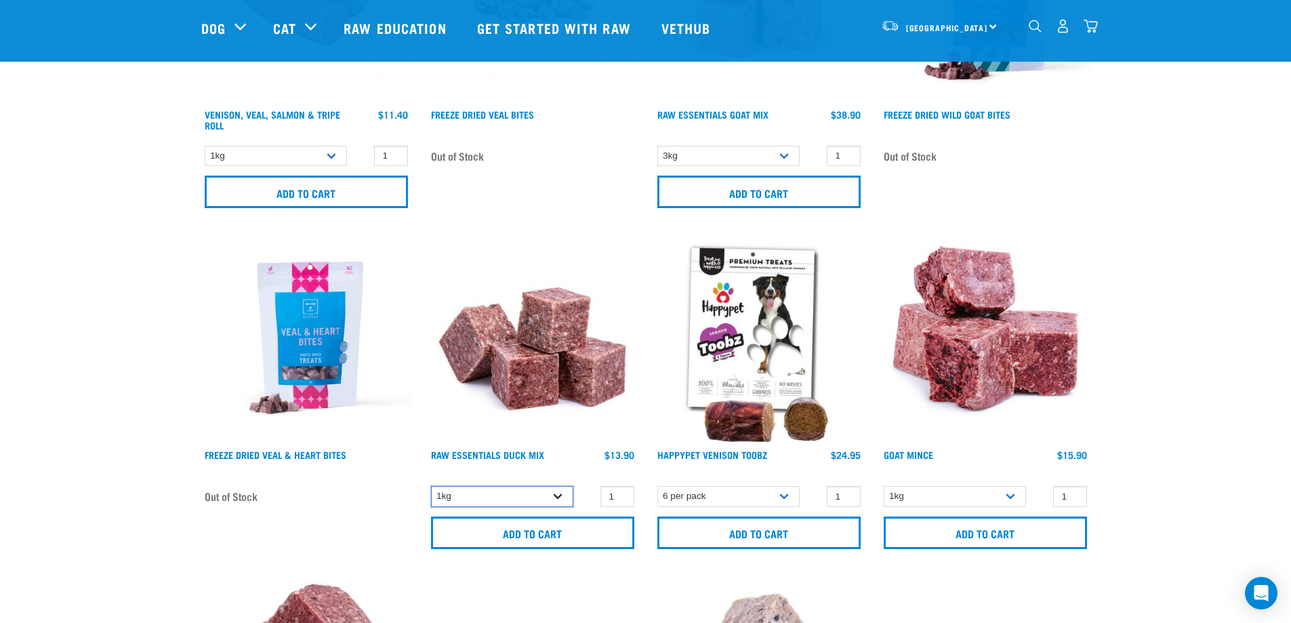
click at [557, 495] on select "1kg" at bounding box center [502, 496] width 142 height 21
click at [1015, 497] on select "1kg 3kg" at bounding box center [955, 496] width 142 height 21
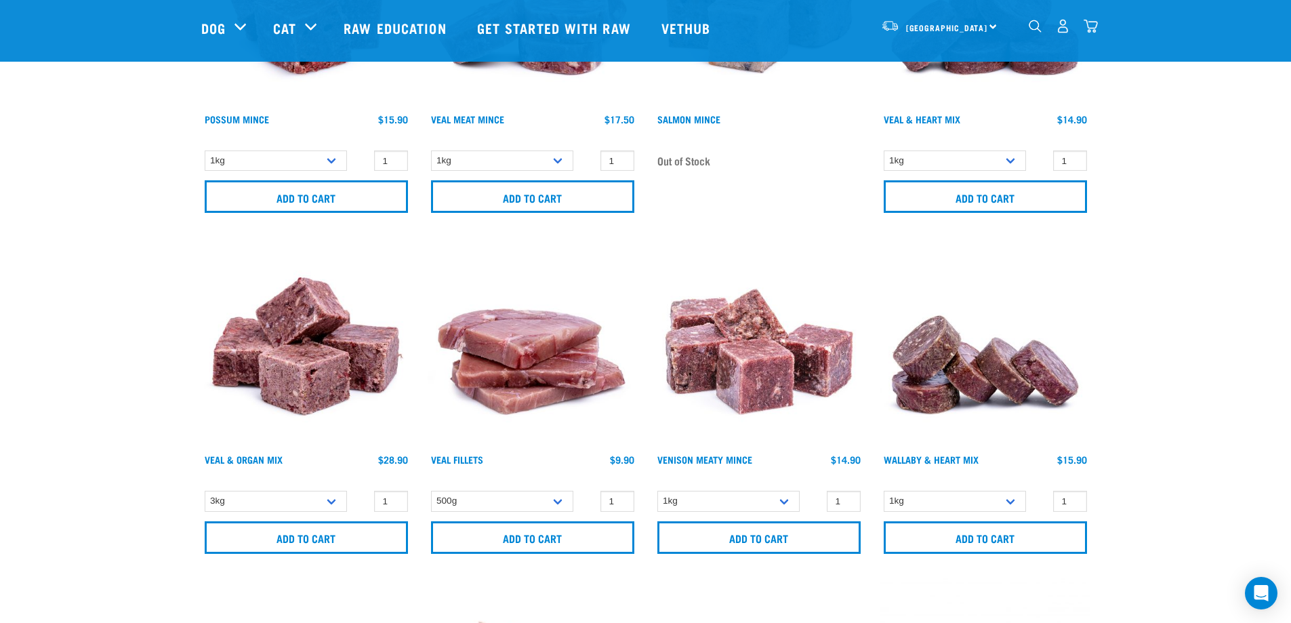
scroll to position [5421, 0]
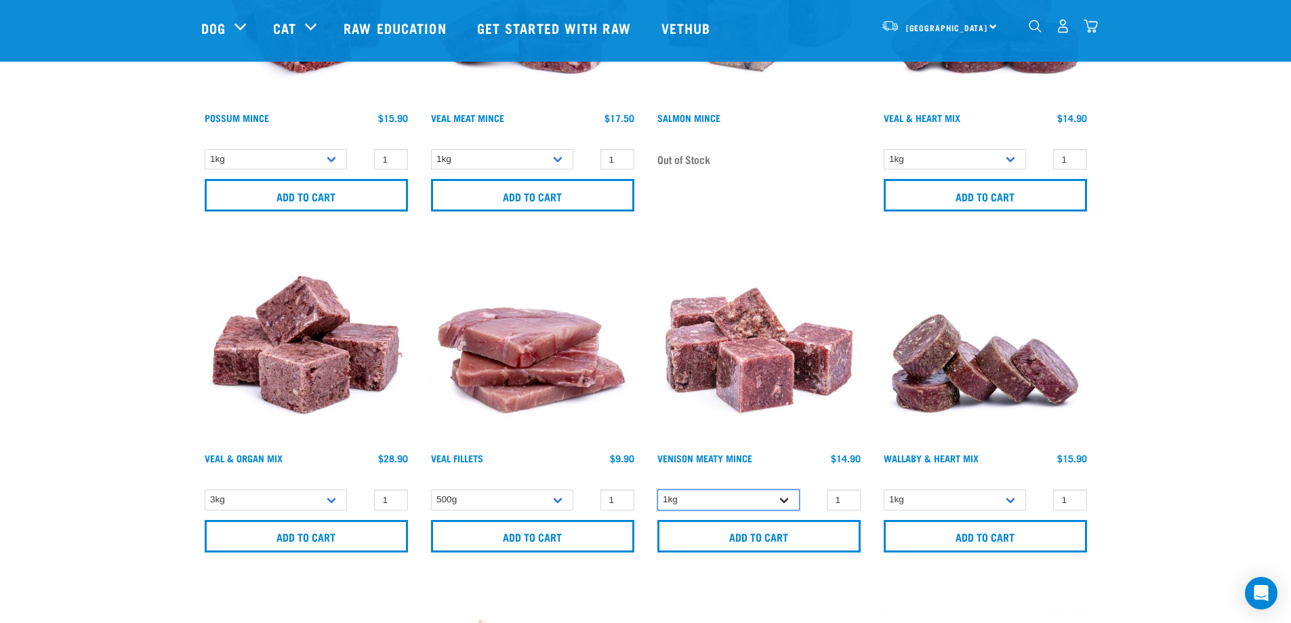
click at [782, 501] on select "1kg" at bounding box center [728, 499] width 142 height 21
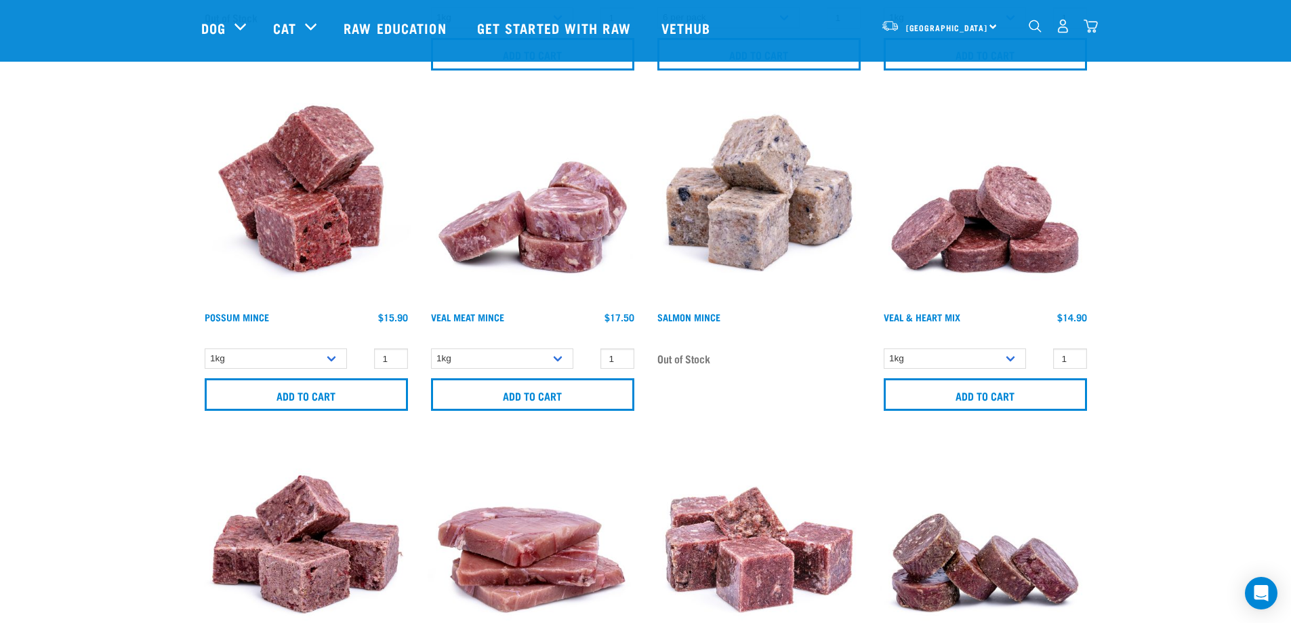
scroll to position [5218, 0]
